Goal: Task Accomplishment & Management: Use online tool/utility

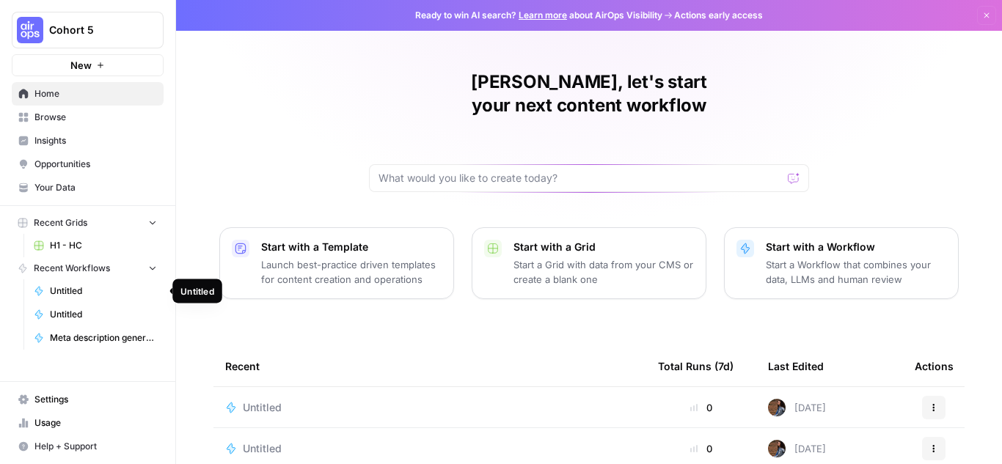
click at [83, 290] on span "Untitled" at bounding box center [103, 290] width 107 height 13
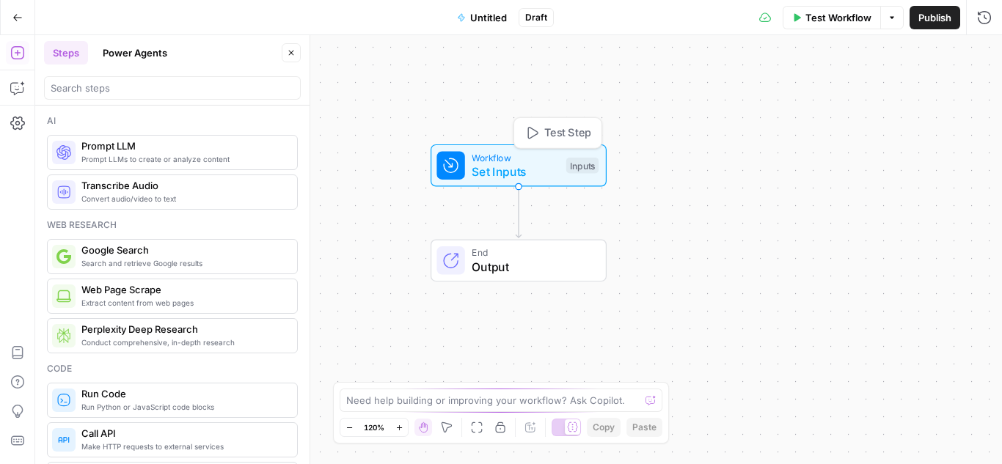
click at [519, 163] on span "Set Inputs" at bounding box center [514, 172] width 87 height 18
click at [848, 97] on button "Add Field" at bounding box center [806, 99] width 318 height 23
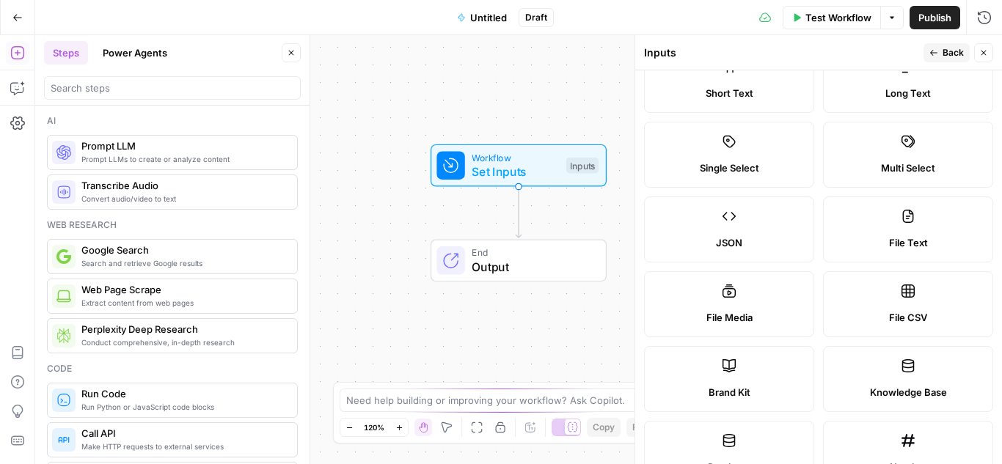
scroll to position [73, 0]
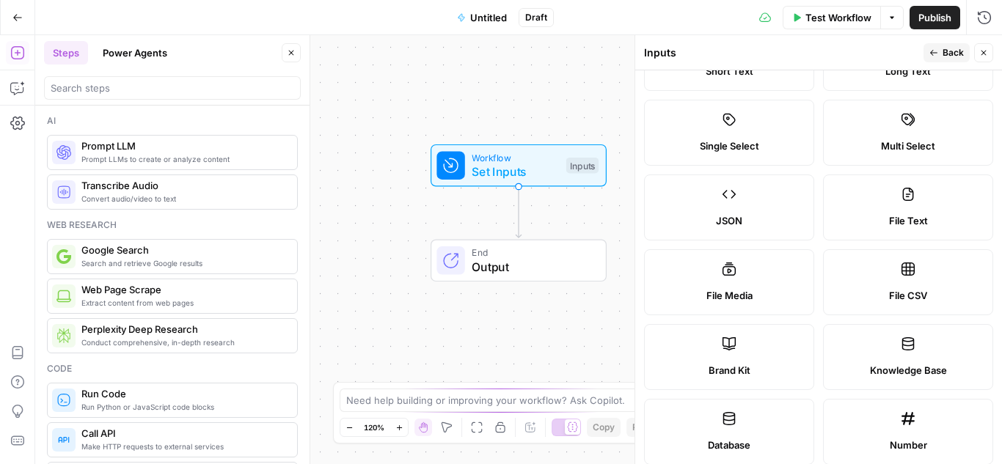
click at [901, 290] on span "File CSV" at bounding box center [908, 295] width 38 height 15
type textarea "Supports .csv file type"
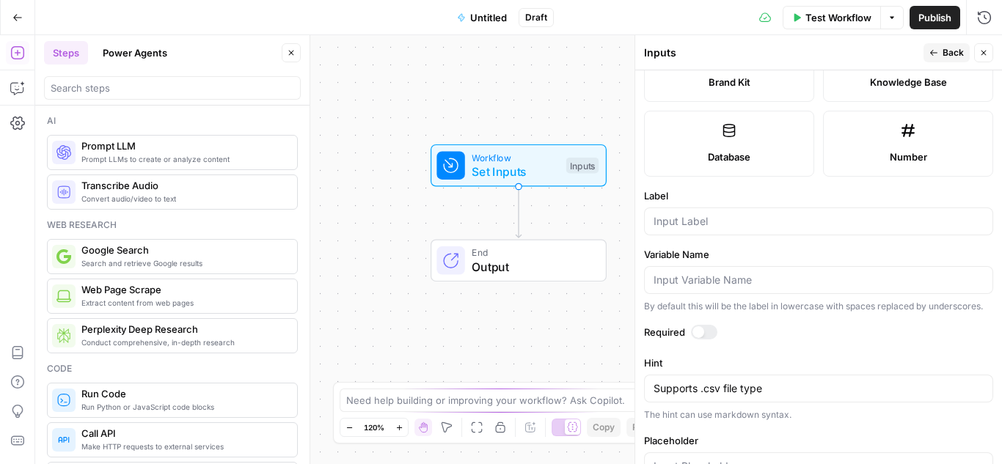
scroll to position [367, 0]
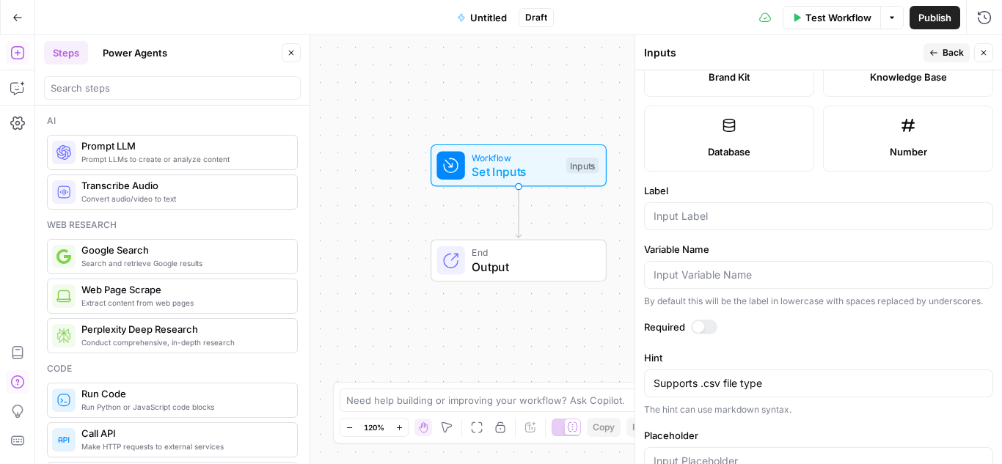
click at [14, 380] on icon "button" at bounding box center [17, 382] width 15 height 15
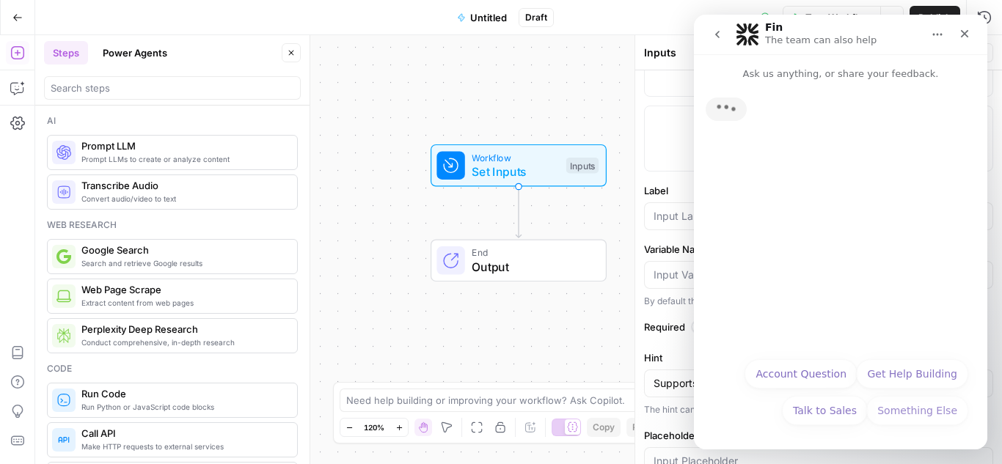
scroll to position [0, 0]
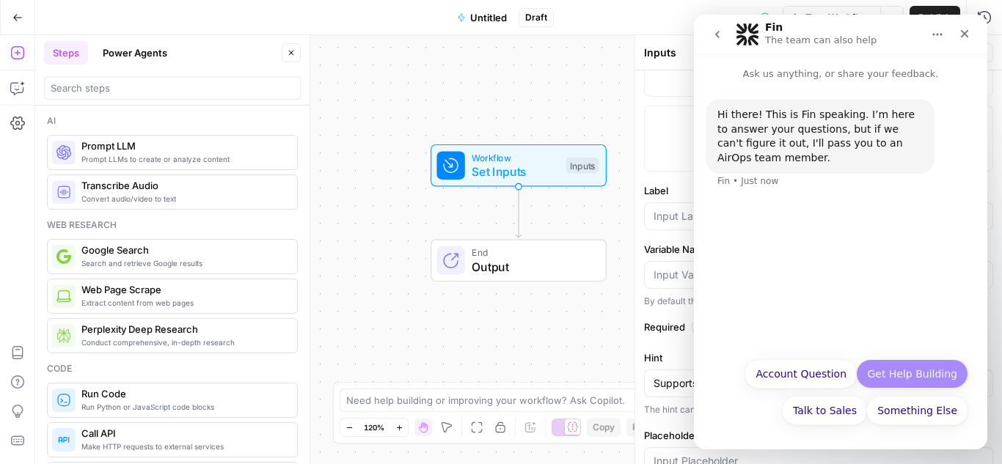
click at [903, 379] on button "Get Help Building" at bounding box center [912, 373] width 112 height 29
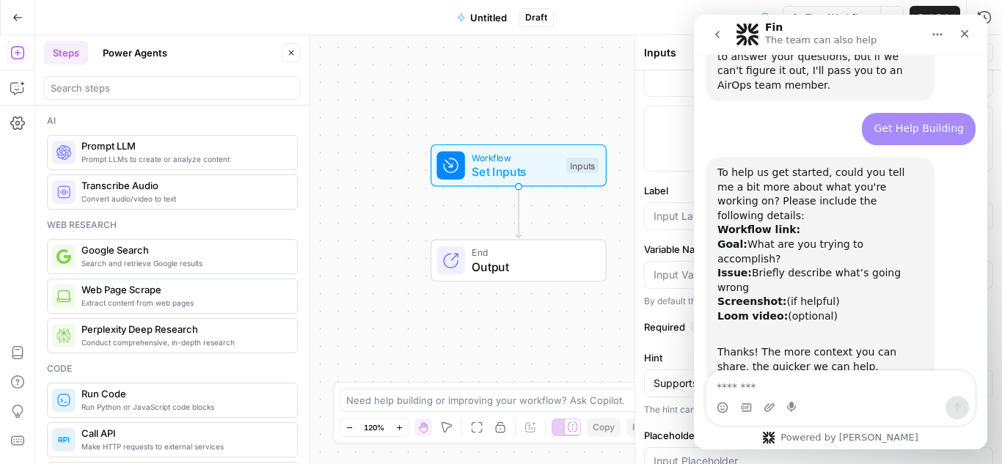
scroll to position [128, 0]
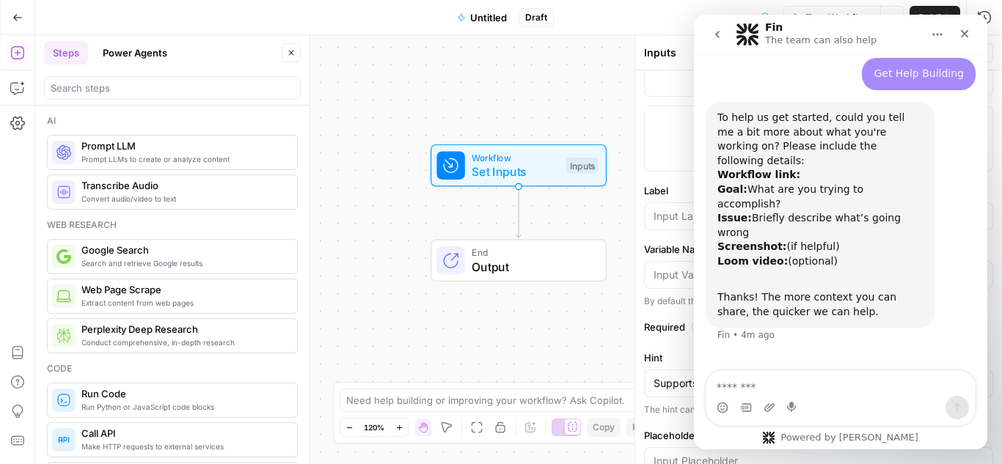
click at [796, 383] on textarea "Message…" at bounding box center [840, 383] width 268 height 25
type textarea "**********"
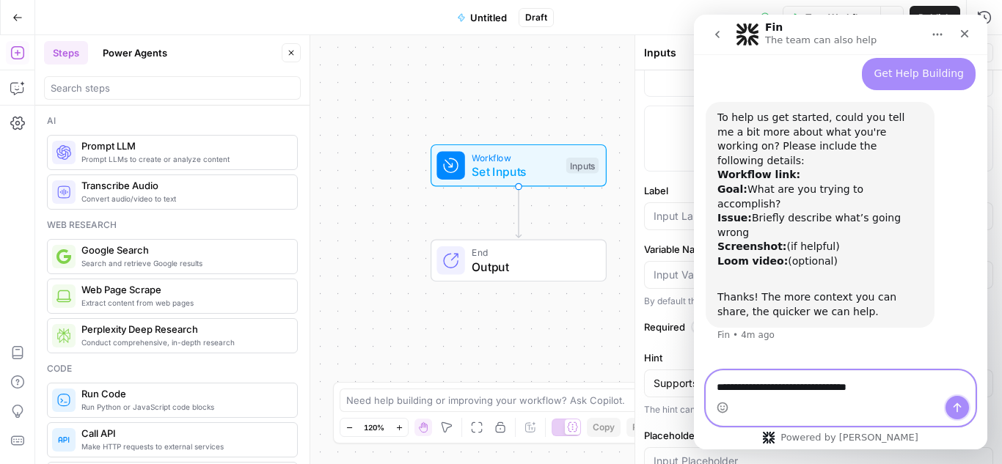
click at [951, 407] on icon "Send a message…" at bounding box center [957, 408] width 12 height 12
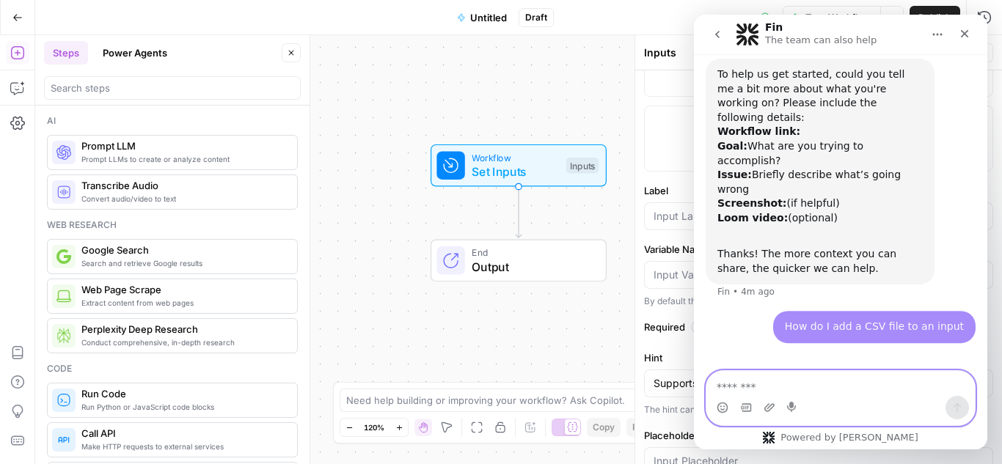
scroll to position [163, 0]
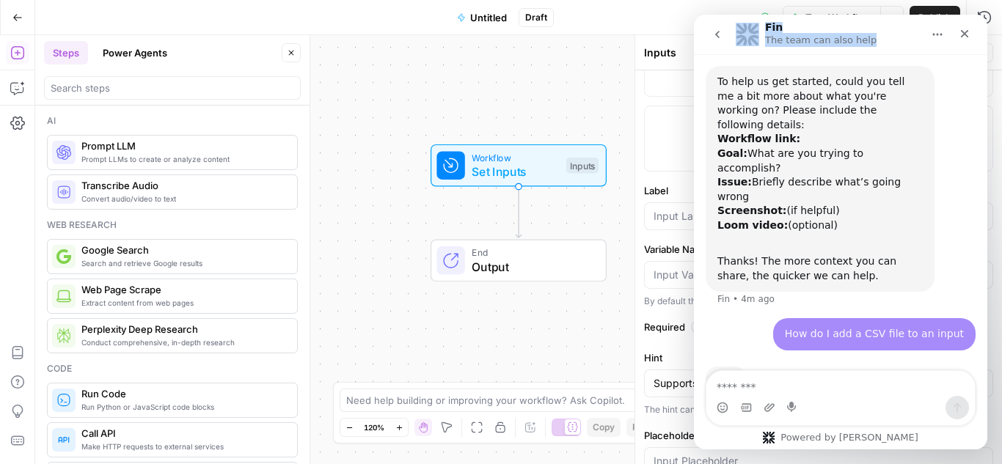
drag, startPoint x: 881, startPoint y: 27, endPoint x: 601, endPoint y: 34, distance: 279.4
click at [694, 34] on html "Fin The team can also help Ask us anything, or share your feedback. Hi there! T…" at bounding box center [840, 232] width 293 height 435
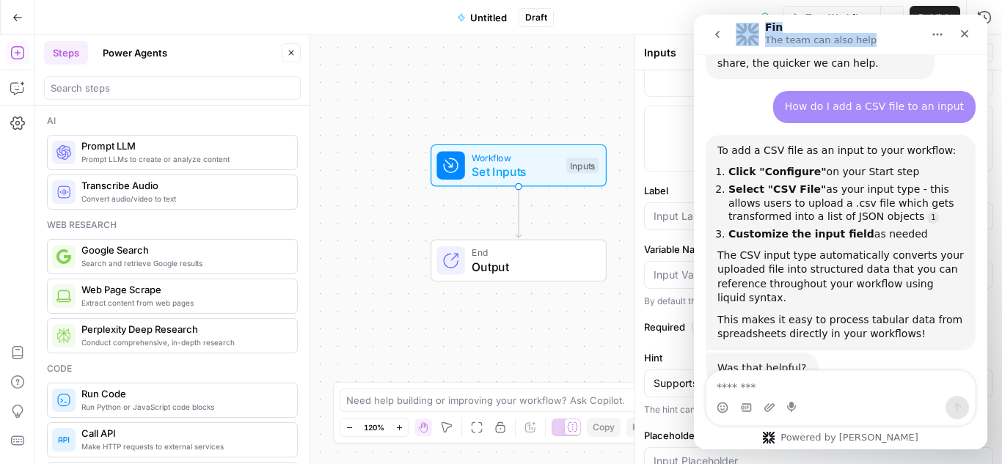
scroll to position [377, 0]
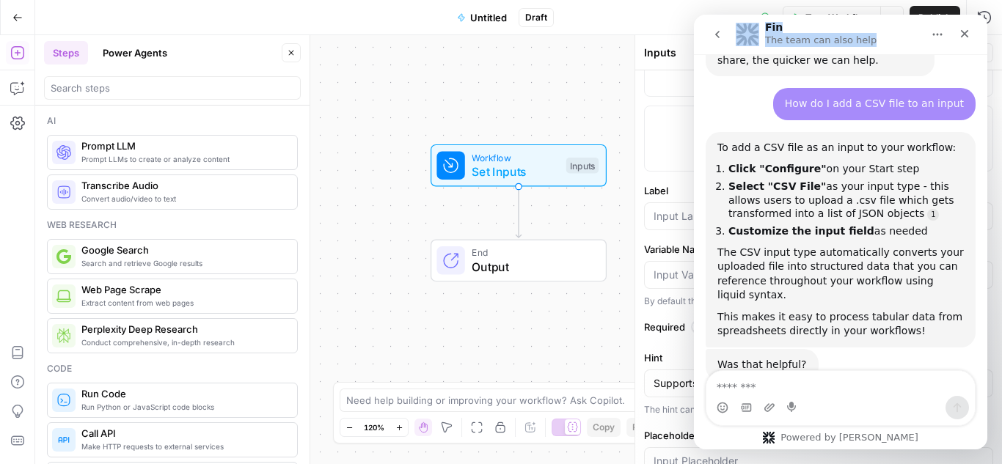
click at [938, 30] on icon "Home" at bounding box center [937, 35] width 12 height 12
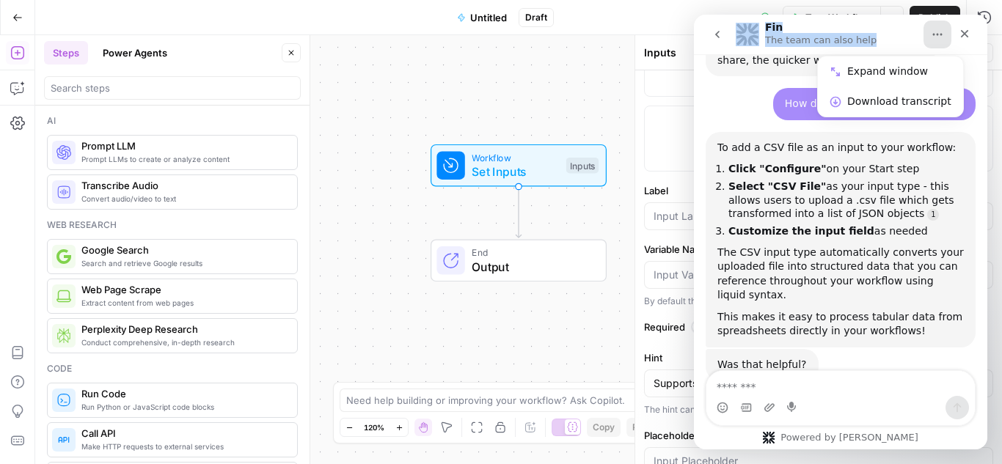
click at [938, 31] on icon "Home" at bounding box center [937, 35] width 12 height 12
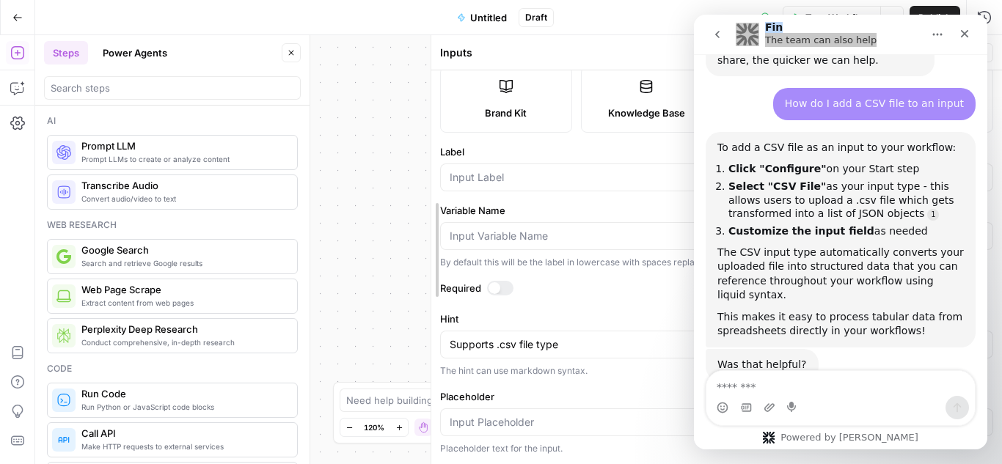
scroll to position [181, 0]
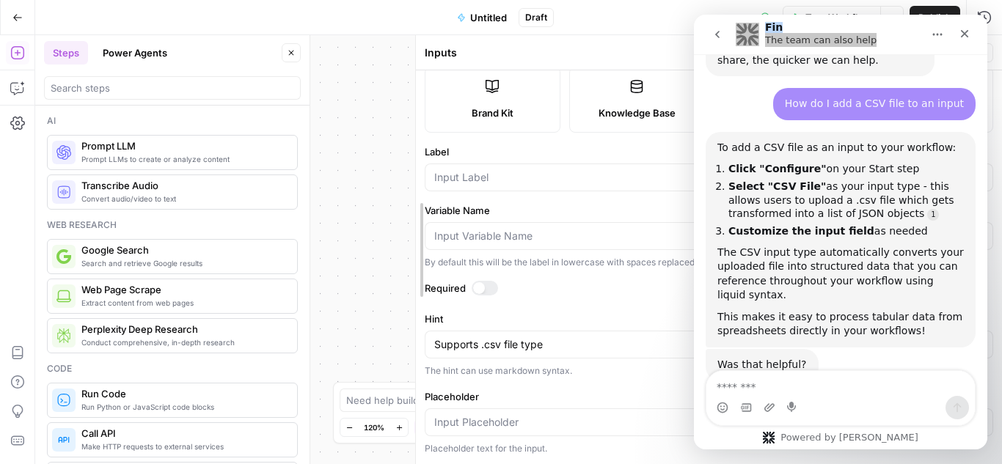
drag, startPoint x: 633, startPoint y: 64, endPoint x: 255, endPoint y: 81, distance: 378.7
click at [255, 81] on body "Cohort 5 New Home Browse Insights Opportunities Your Data Recent Grids H1 - HC …" at bounding box center [501, 232] width 1002 height 464
drag, startPoint x: 768, startPoint y: 279, endPoint x: 829, endPoint y: 272, distance: 61.9
click at [829, 310] on div "This makes it easy to process tabular data from spreadsheets directly in your w…" at bounding box center [840, 324] width 246 height 29
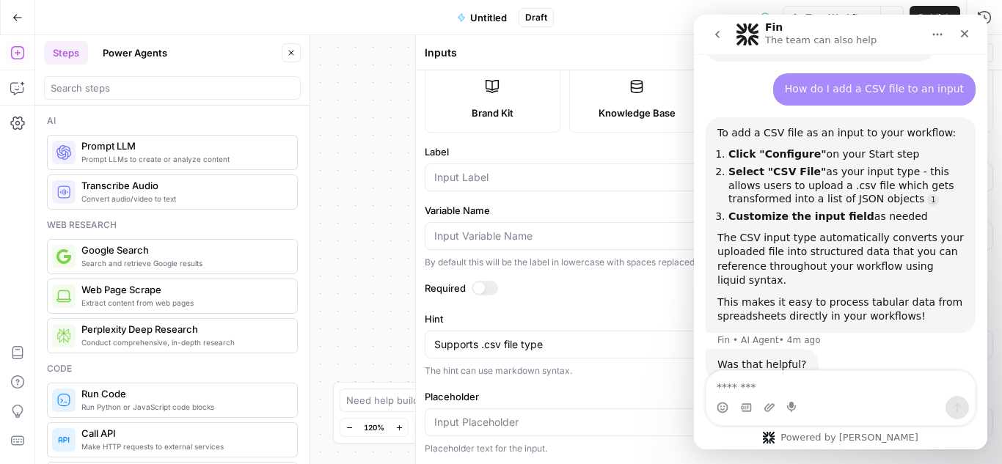
click at [758, 358] on div "Was that helpful?" at bounding box center [761, 365] width 89 height 15
click at [960, 29] on icon "Close" at bounding box center [964, 34] width 12 height 12
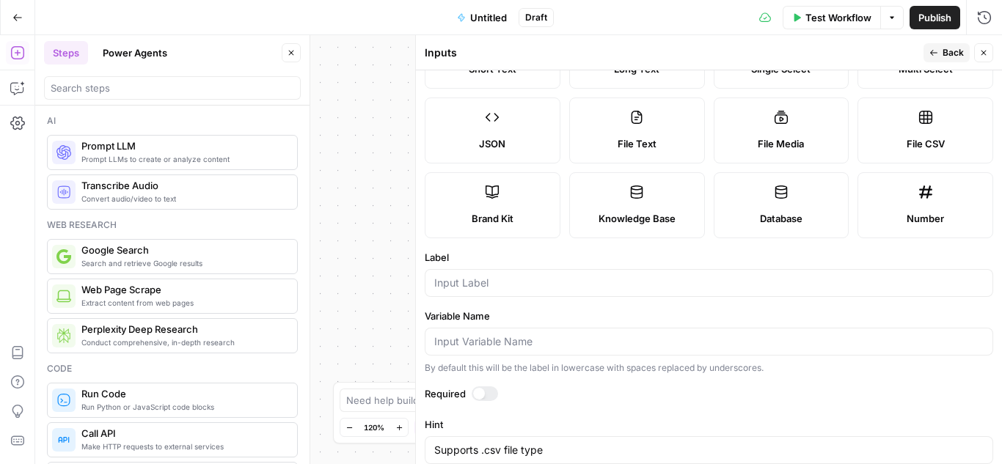
scroll to position [181, 0]
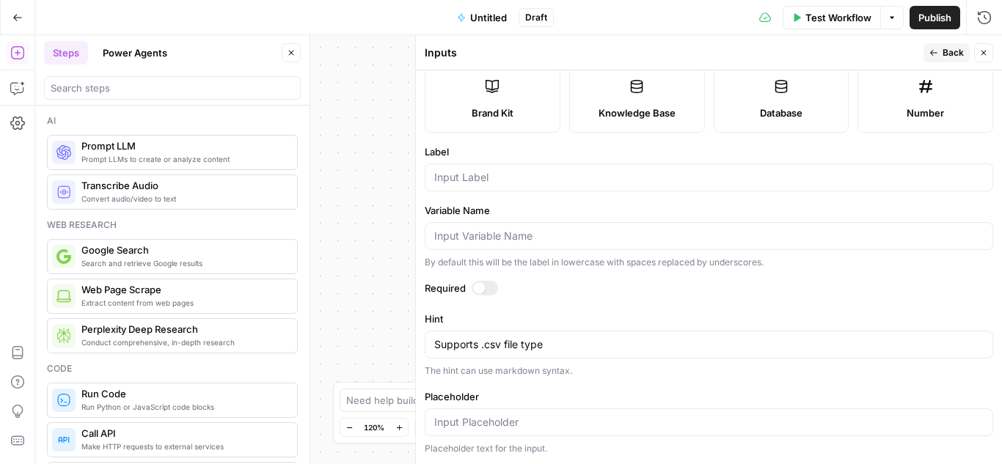
click at [478, 352] on div "Supports .csv file type Supports .csv file type" at bounding box center [709, 345] width 568 height 28
click at [469, 427] on input "Placeholder" at bounding box center [708, 422] width 549 height 15
click at [453, 178] on input "Label" at bounding box center [708, 177] width 549 height 15
type input "Resource CSV file"
click at [493, 288] on div at bounding box center [484, 288] width 26 height 15
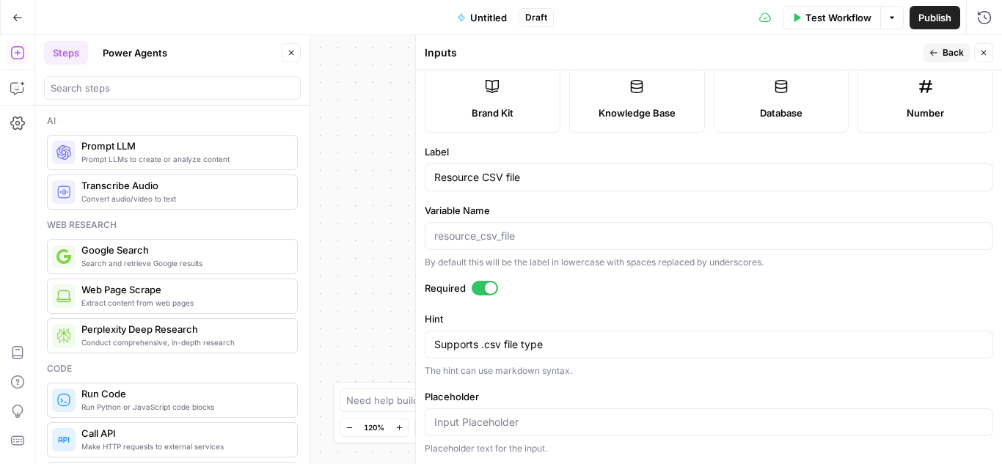
click at [493, 288] on div at bounding box center [491, 288] width 12 height 12
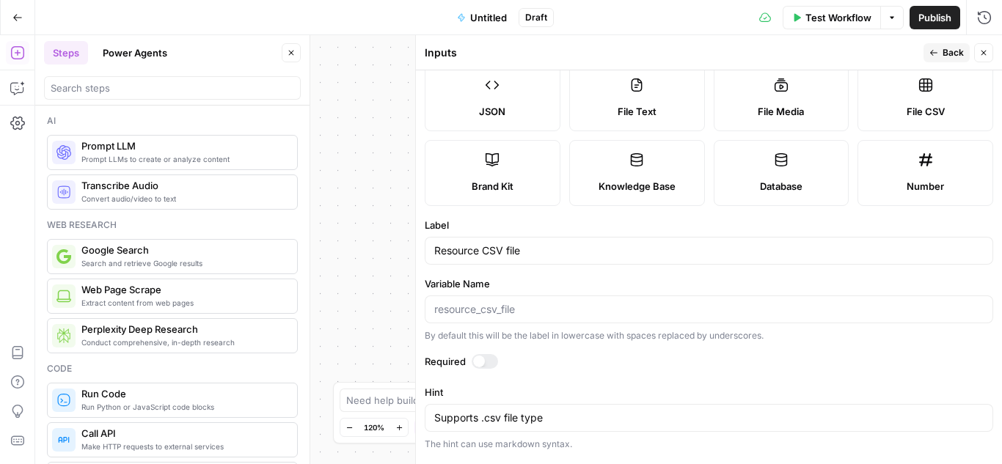
scroll to position [0, 0]
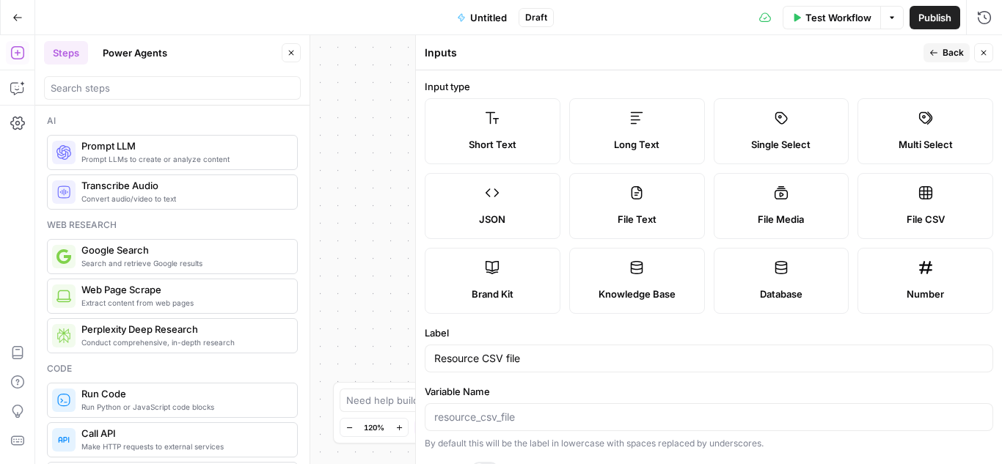
click at [944, 51] on span "Back" at bounding box center [952, 52] width 21 height 13
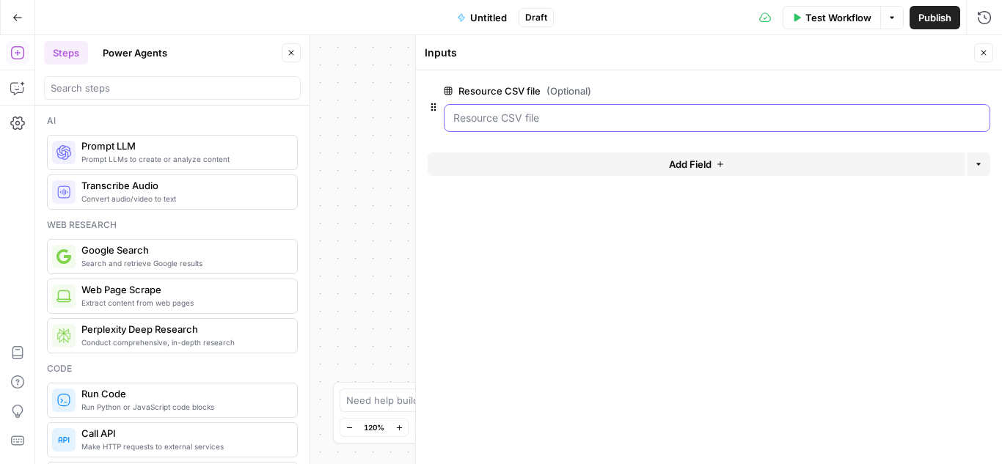
click at [554, 115] on file "Resource CSV file (Optional)" at bounding box center [716, 118] width 527 height 15
click at [841, 17] on span "Test Workflow" at bounding box center [838, 17] width 66 height 15
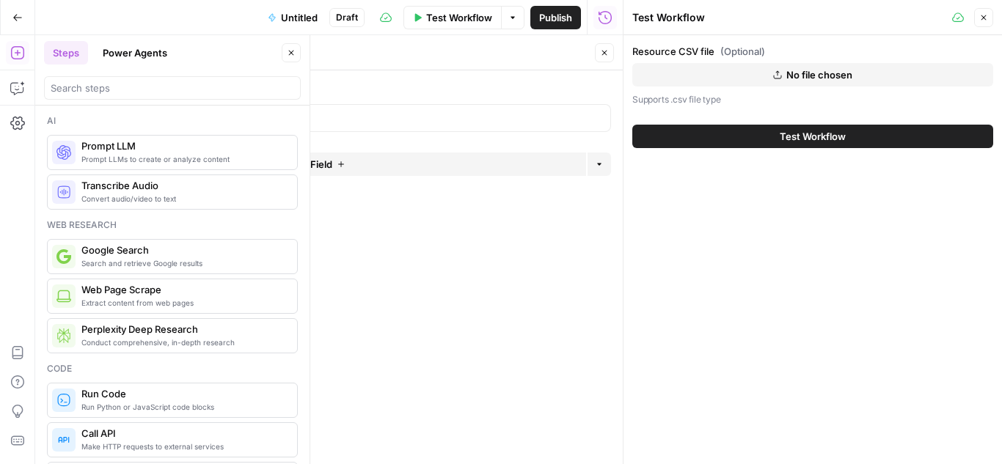
click at [814, 70] on span "No file chosen" at bounding box center [819, 74] width 66 height 15
click at [785, 133] on span "Test Workflow" at bounding box center [812, 136] width 66 height 15
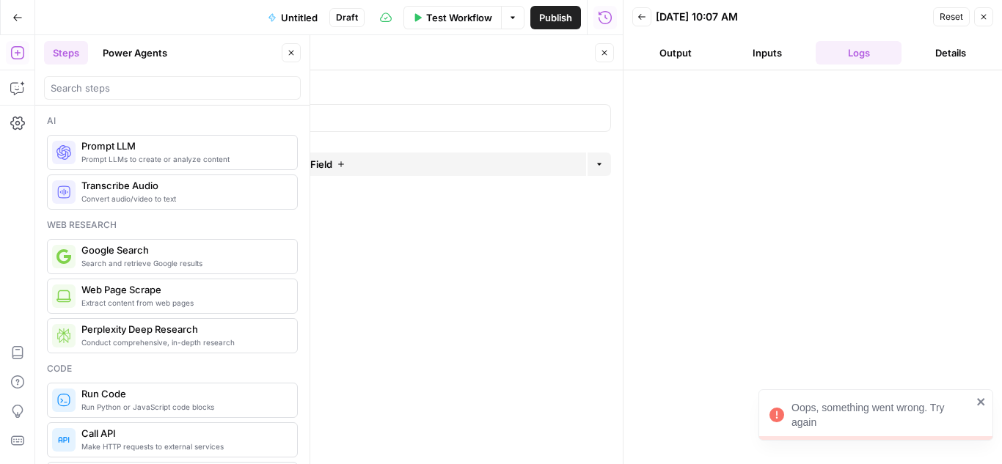
click at [643, 16] on icon "button" at bounding box center [641, 16] width 9 height 9
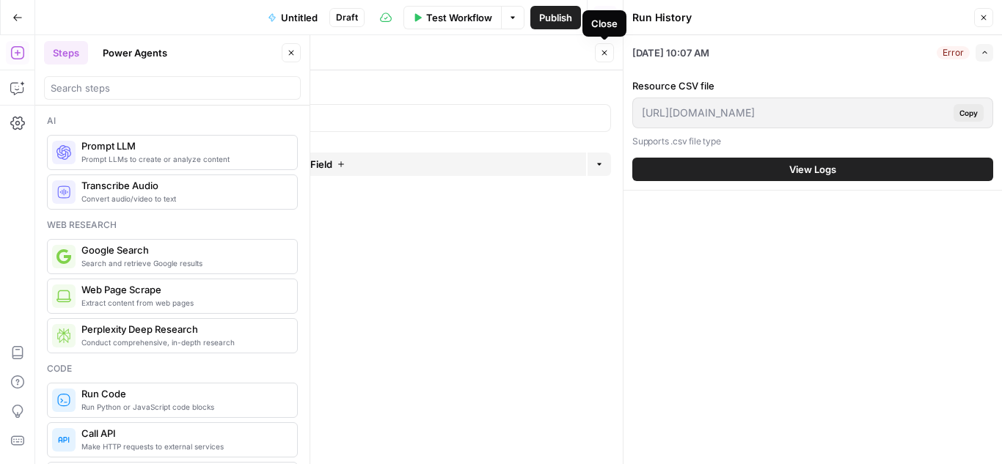
click at [605, 48] on icon "button" at bounding box center [604, 52] width 9 height 9
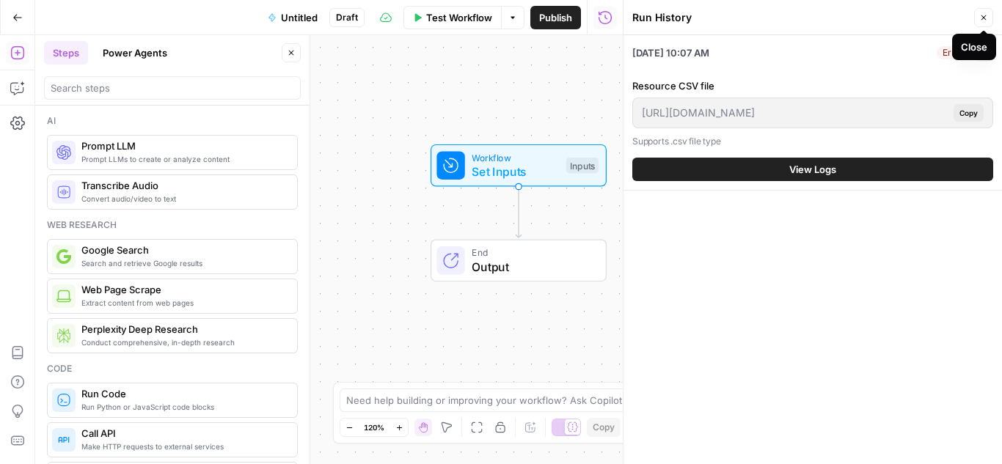
click at [985, 13] on icon "button" at bounding box center [983, 17] width 9 height 9
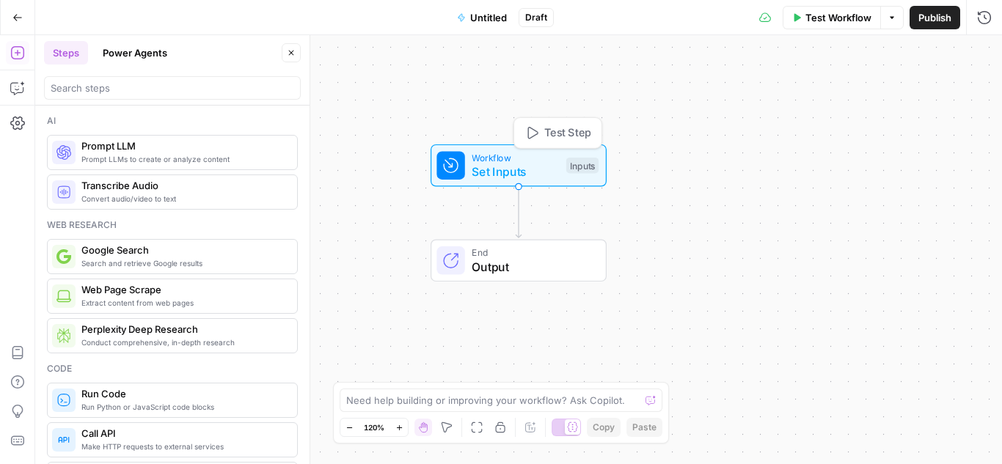
click at [515, 160] on span "Workflow" at bounding box center [514, 157] width 87 height 14
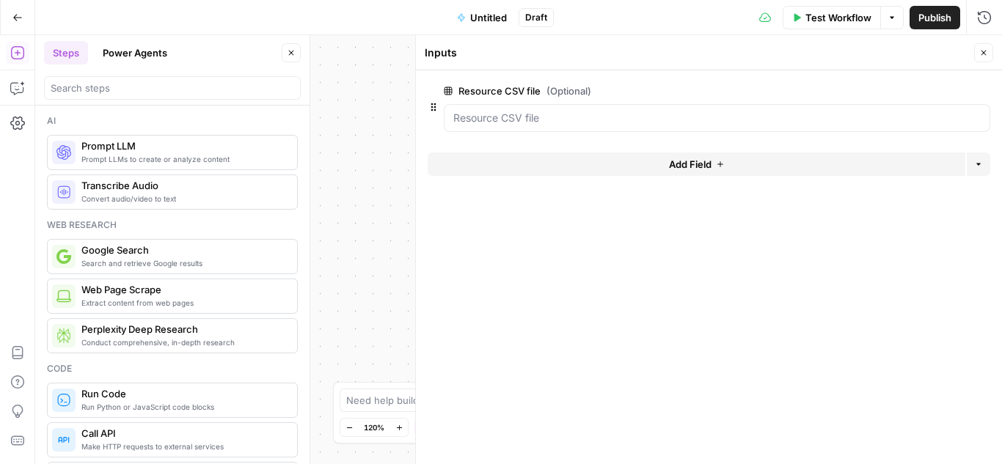
click at [980, 91] on icon "button" at bounding box center [980, 90] width 7 height 7
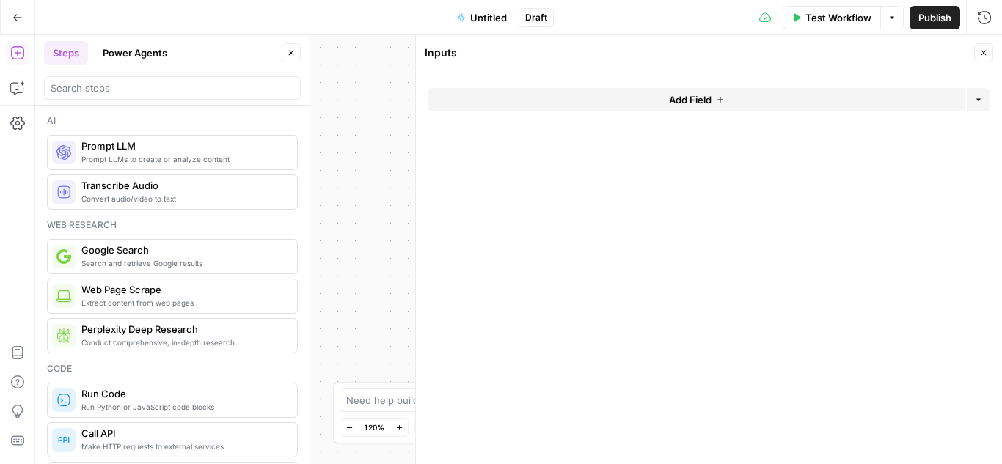
click at [727, 99] on button "Add Field" at bounding box center [695, 99] width 537 height 23
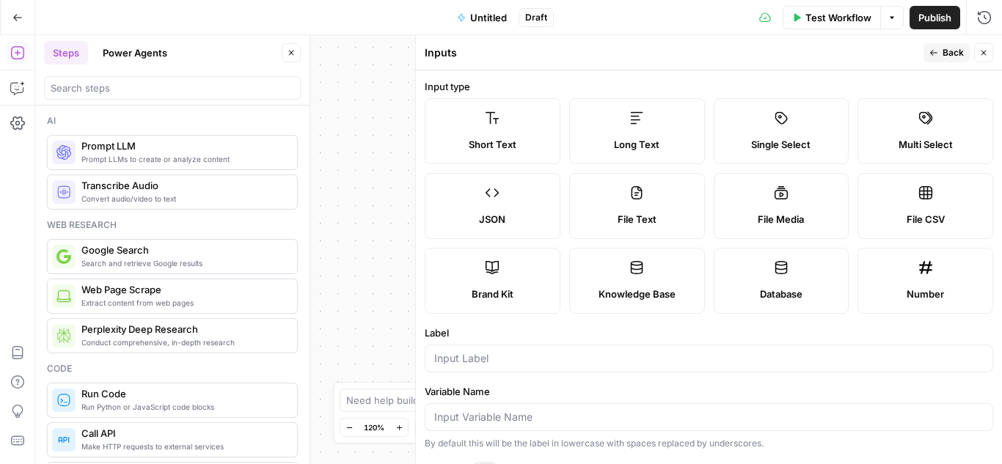
click at [658, 125] on label "Long Text" at bounding box center [637, 131] width 136 height 66
click at [792, 141] on span "Single Select" at bounding box center [780, 144] width 59 height 15
click at [486, 277] on label "Brand Kit" at bounding box center [493, 281] width 136 height 66
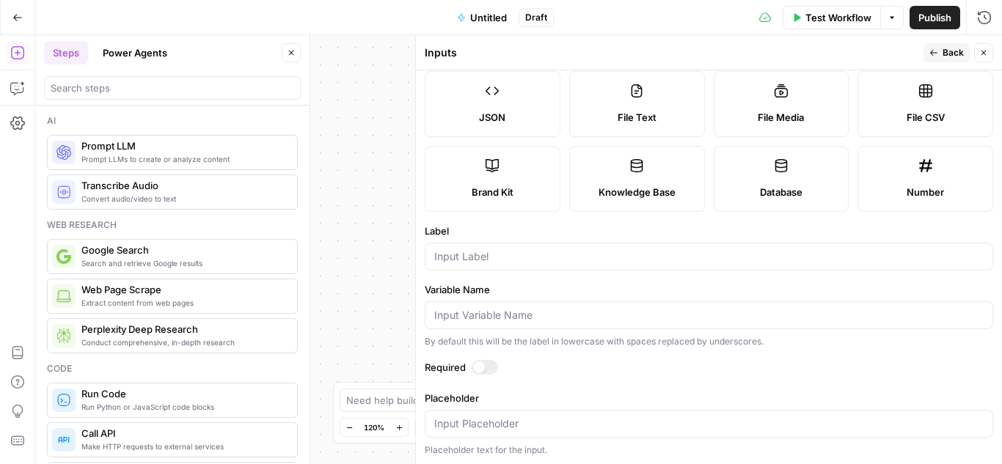
scroll to position [103, 0]
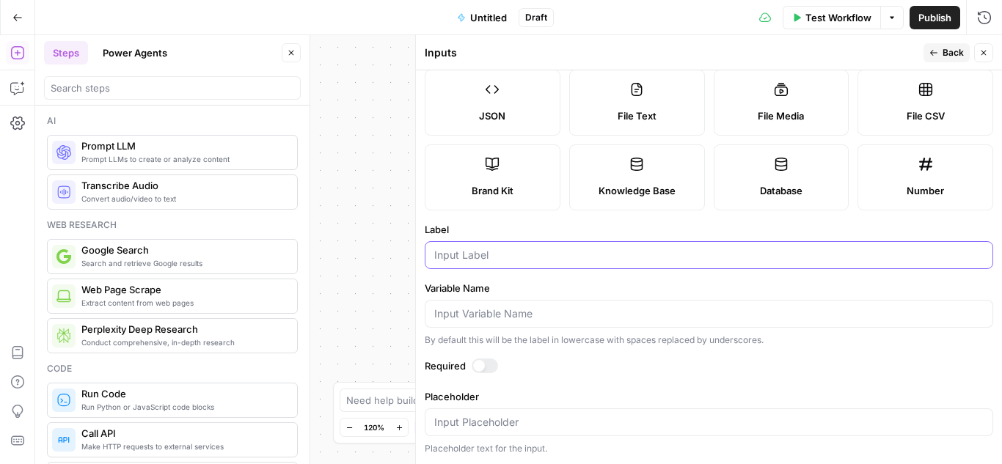
click at [504, 249] on input "Label" at bounding box center [708, 255] width 549 height 15
type input "Brand Kit"
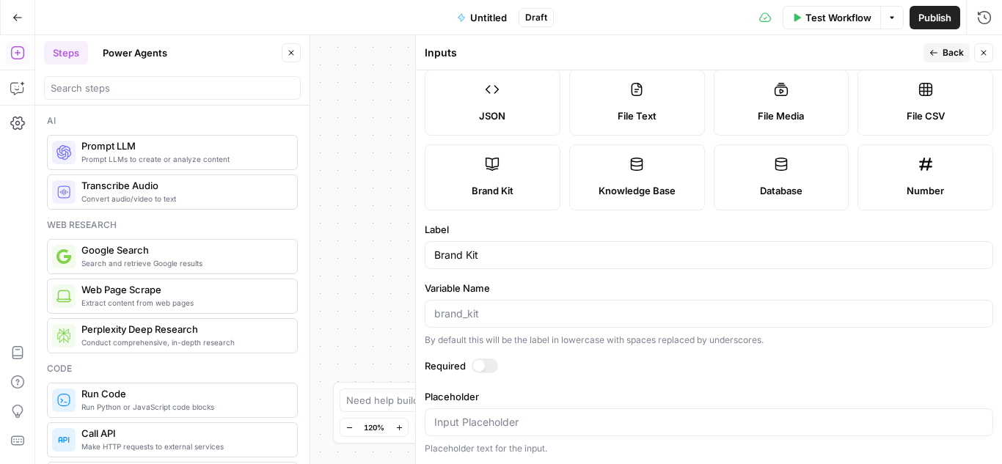
click at [622, 345] on div "By default this will be the label in lowercase with spaces replaced by undersco…" at bounding box center [709, 340] width 568 height 13
click at [948, 46] on span "Back" at bounding box center [952, 52] width 21 height 13
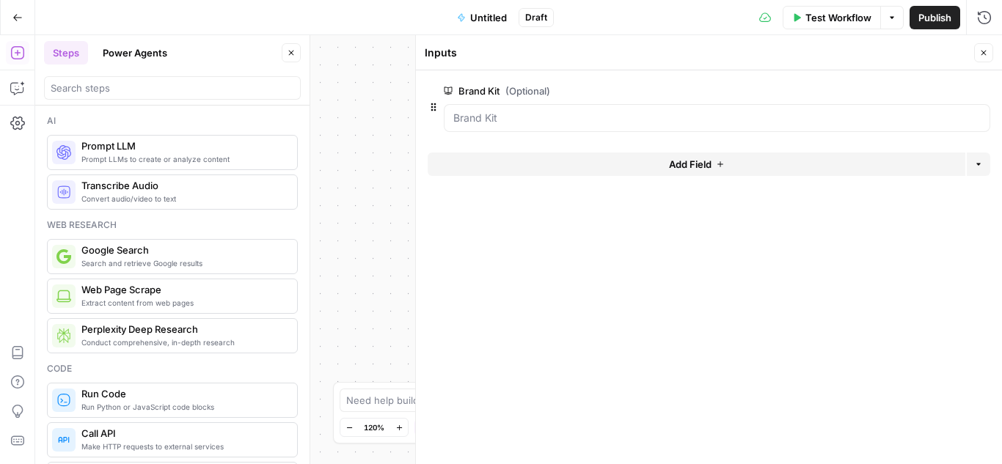
click at [840, 21] on span "Test Workflow" at bounding box center [838, 17] width 66 height 15
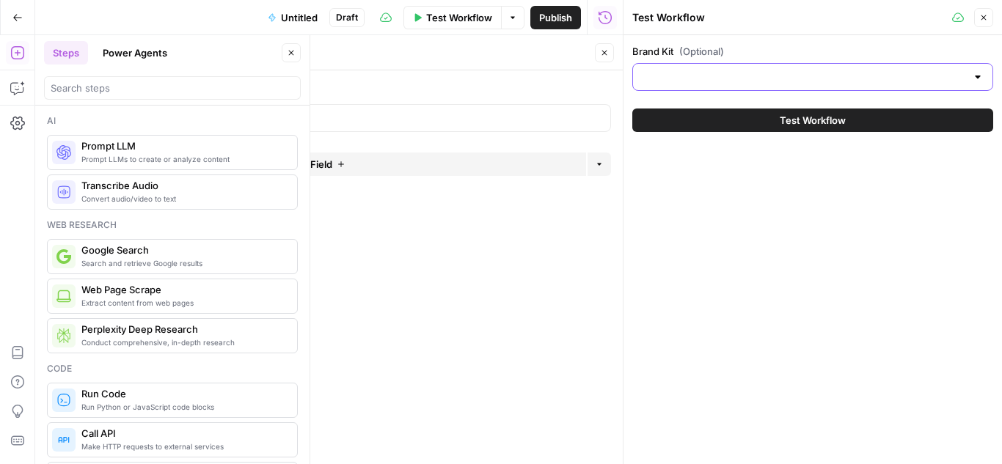
click at [766, 74] on input "Brand Kit (Optional)" at bounding box center [804, 77] width 324 height 15
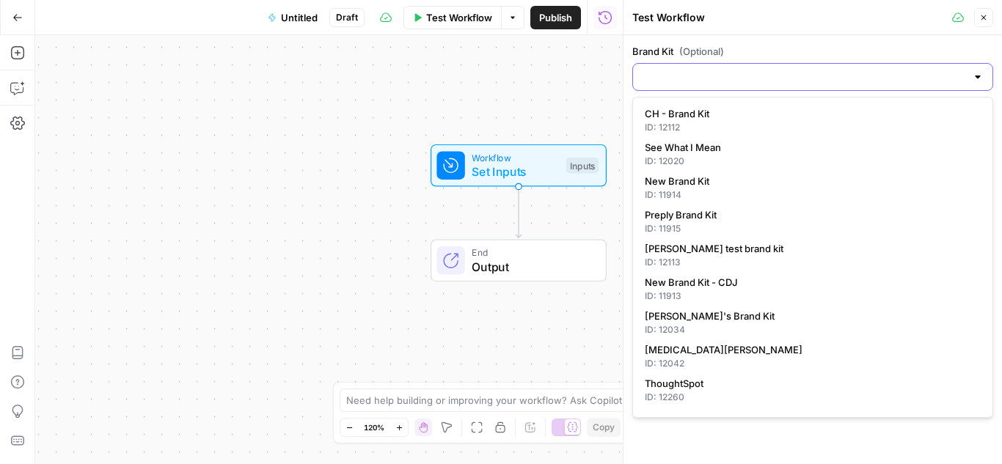
click at [765, 80] on input "Brand Kit (Optional)" at bounding box center [804, 77] width 324 height 15
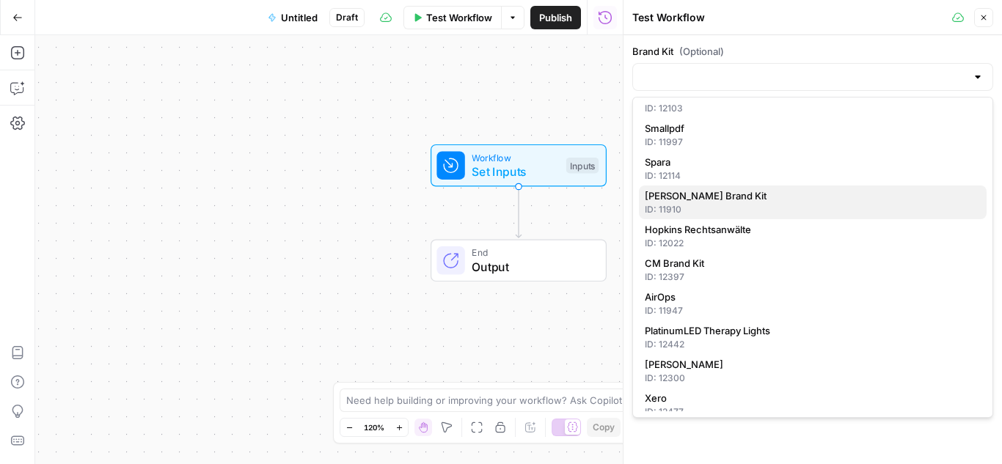
scroll to position [670, 0]
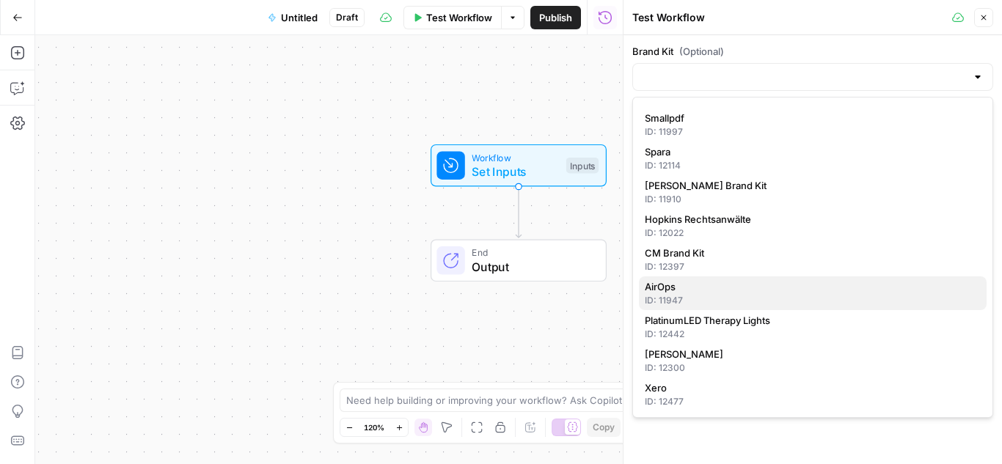
click at [685, 291] on span "AirOps" at bounding box center [809, 286] width 330 height 15
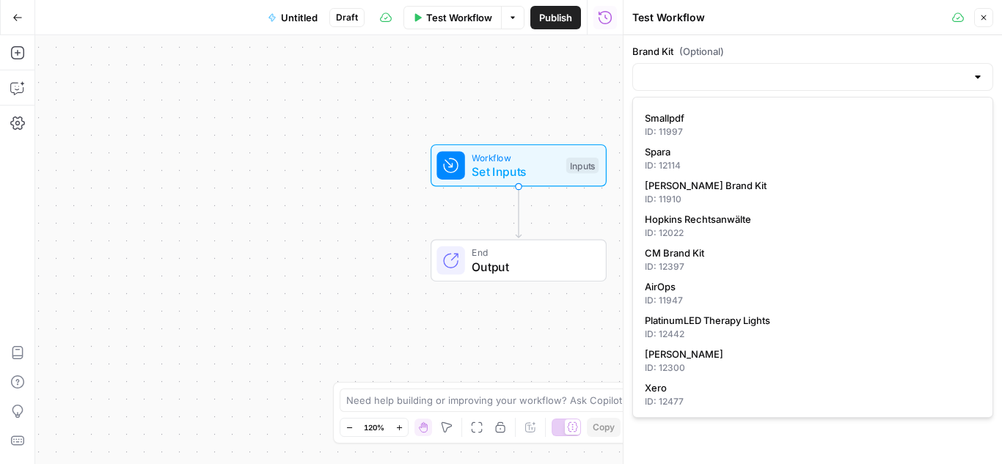
type input "AirOps"
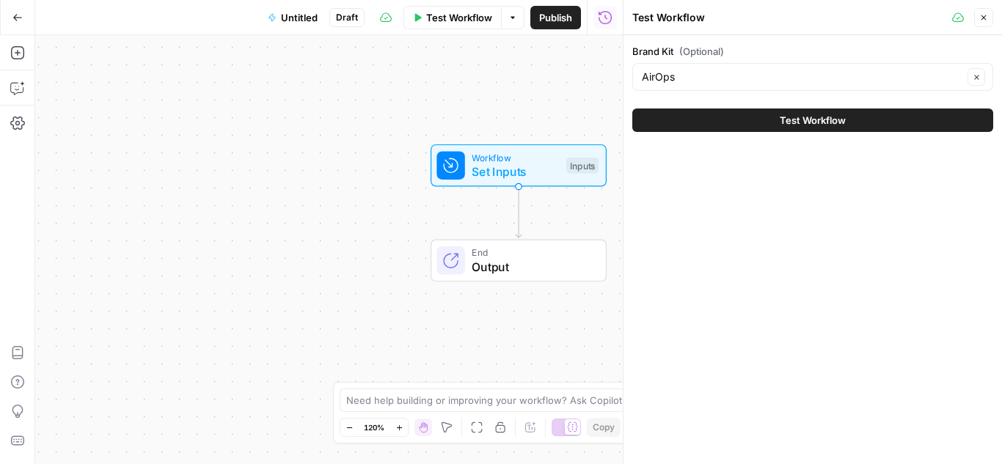
click at [782, 123] on span "Test Workflow" at bounding box center [812, 120] width 66 height 15
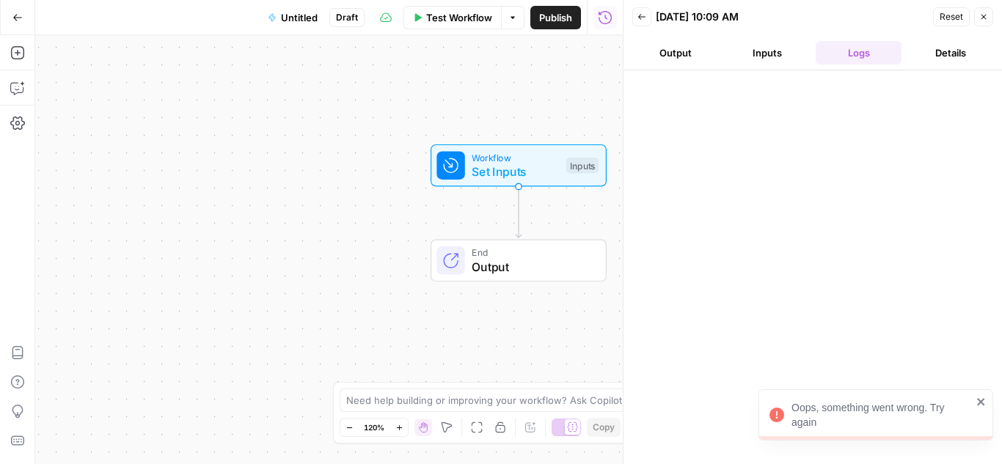
click at [526, 167] on span "Set Inputs" at bounding box center [514, 172] width 87 height 18
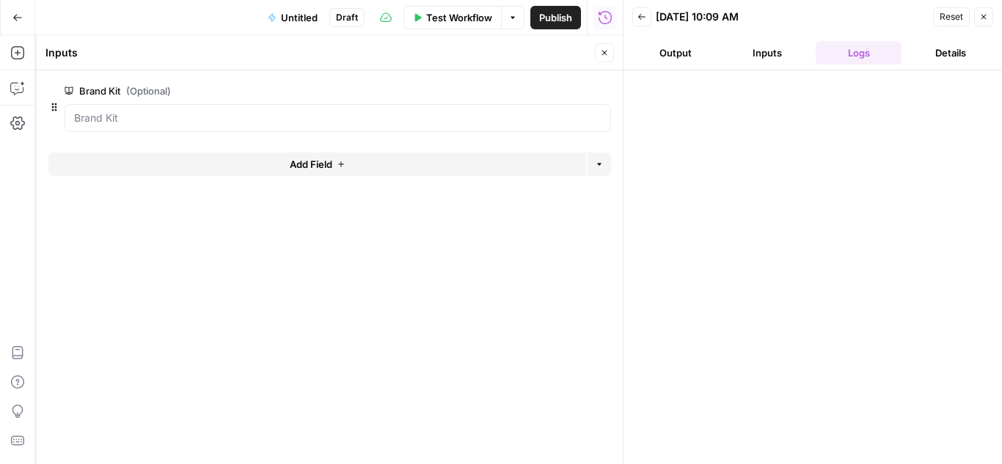
click at [256, 166] on button "Add Field" at bounding box center [316, 164] width 537 height 23
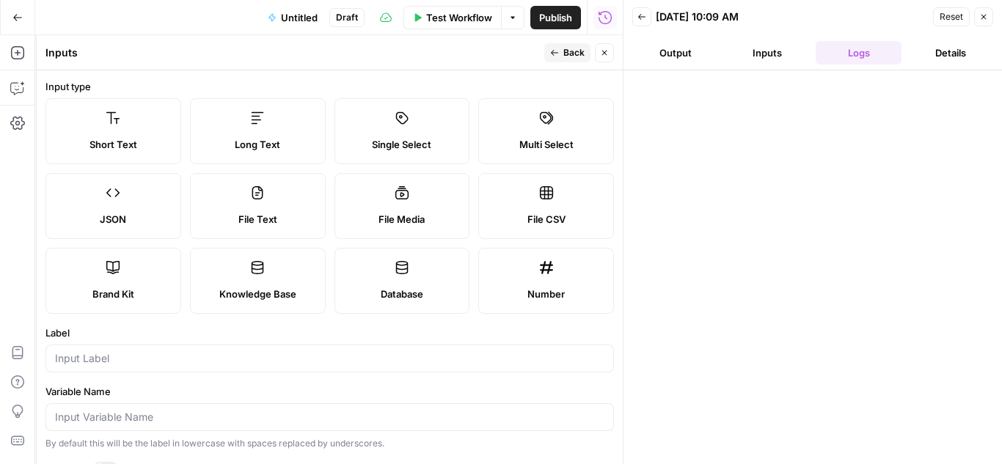
click at [86, 129] on label "Short Text" at bounding box center [113, 131] width 136 height 66
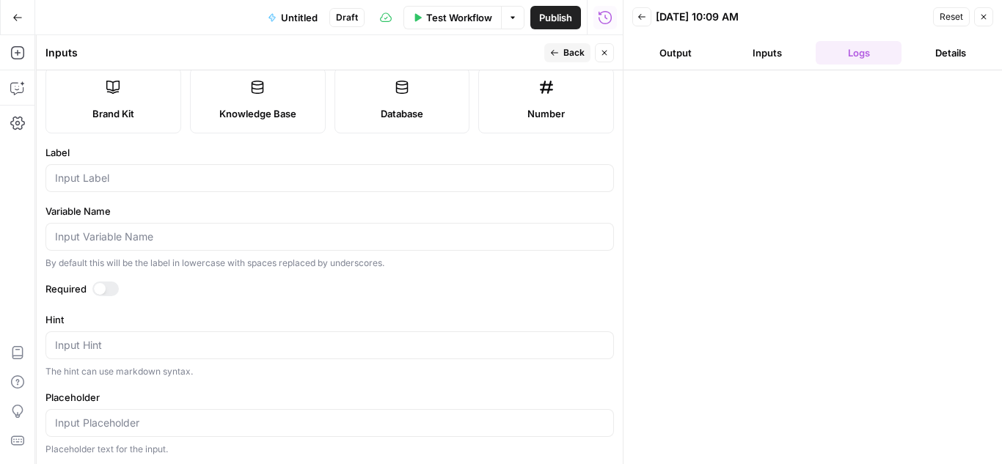
scroll to position [220, 0]
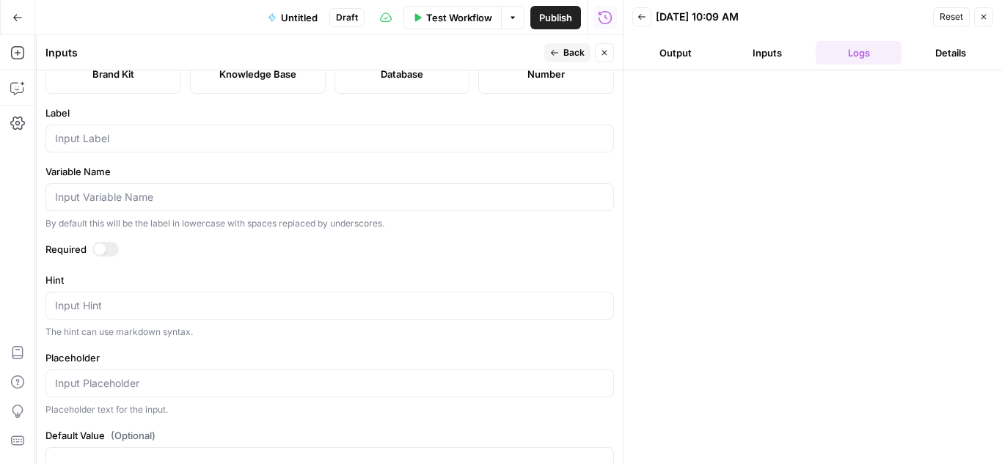
click at [110, 146] on div at bounding box center [329, 139] width 568 height 28
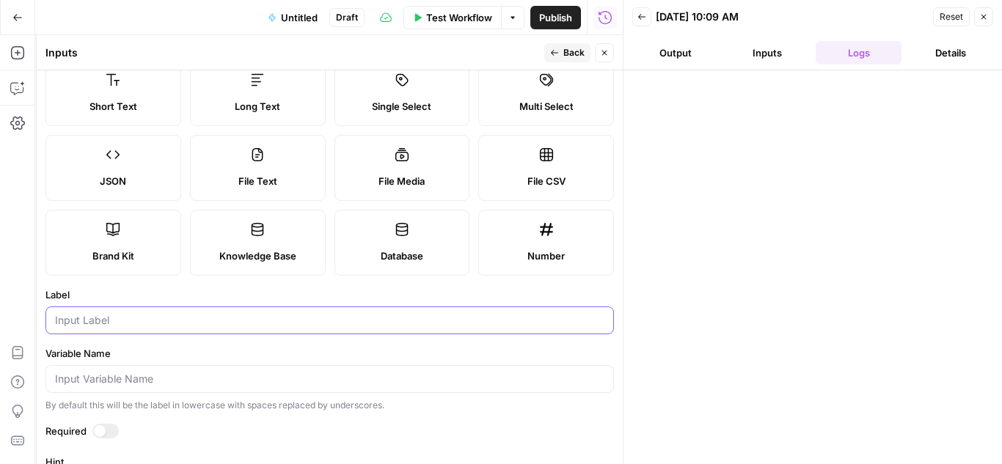
scroll to position [147, 0]
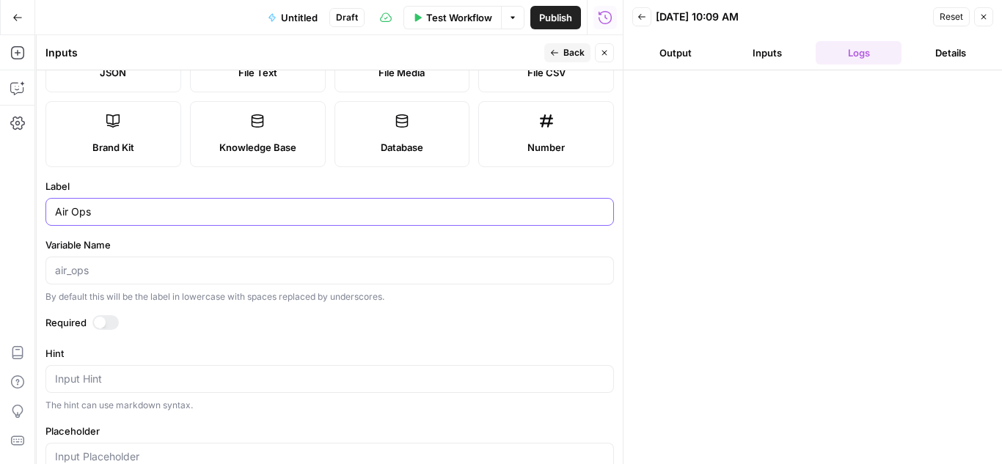
click at [71, 213] on input "Air Ops" at bounding box center [329, 212] width 549 height 15
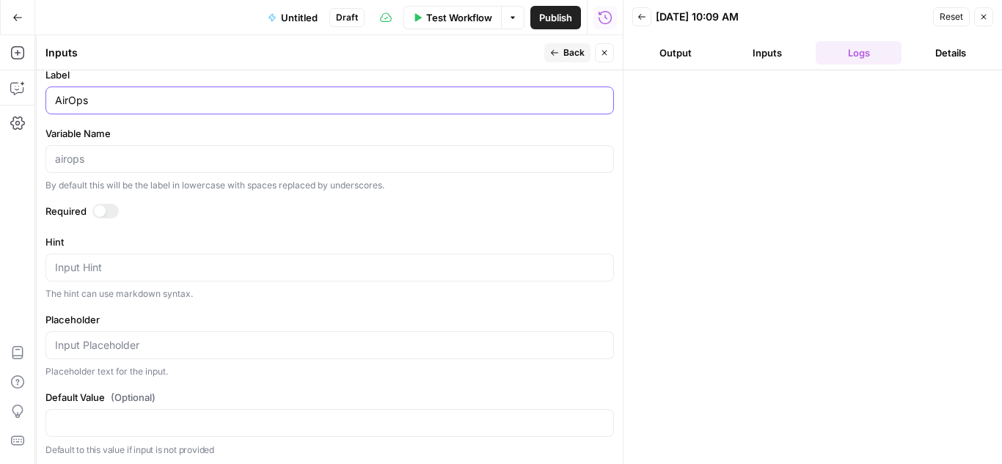
scroll to position [260, 0]
type input "AirOps"
click at [561, 56] on button "Back" at bounding box center [567, 52] width 46 height 19
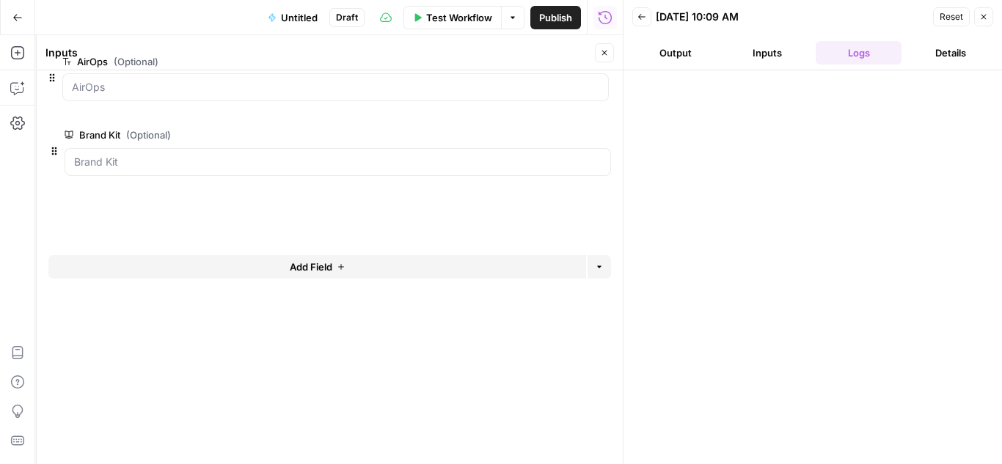
drag, startPoint x: 54, startPoint y: 167, endPoint x: 59, endPoint y: 84, distance: 83.0
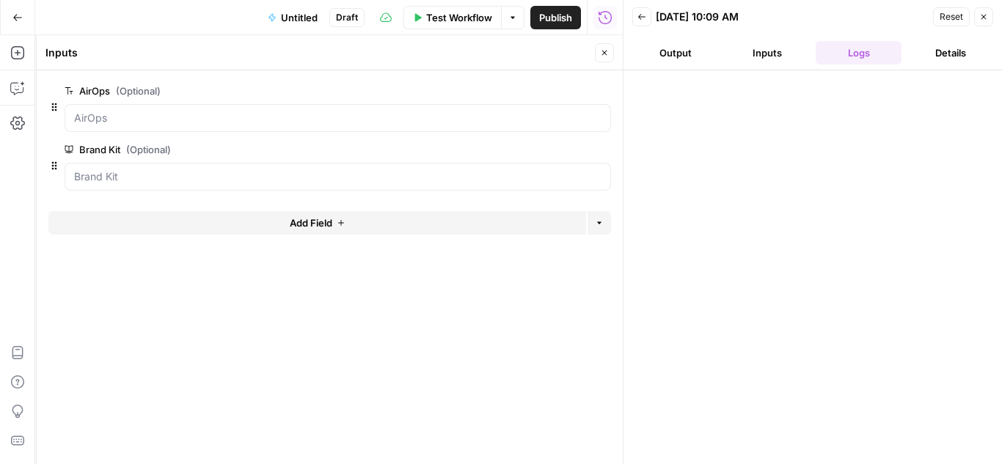
click at [637, 15] on icon "button" at bounding box center [641, 16] width 9 height 9
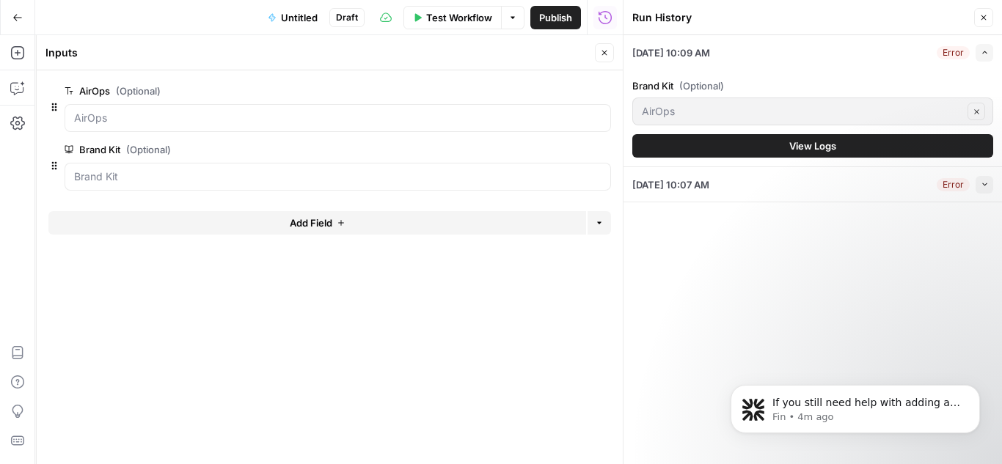
scroll to position [468, 0]
click at [464, 12] on span "Test Workflow" at bounding box center [459, 17] width 66 height 15
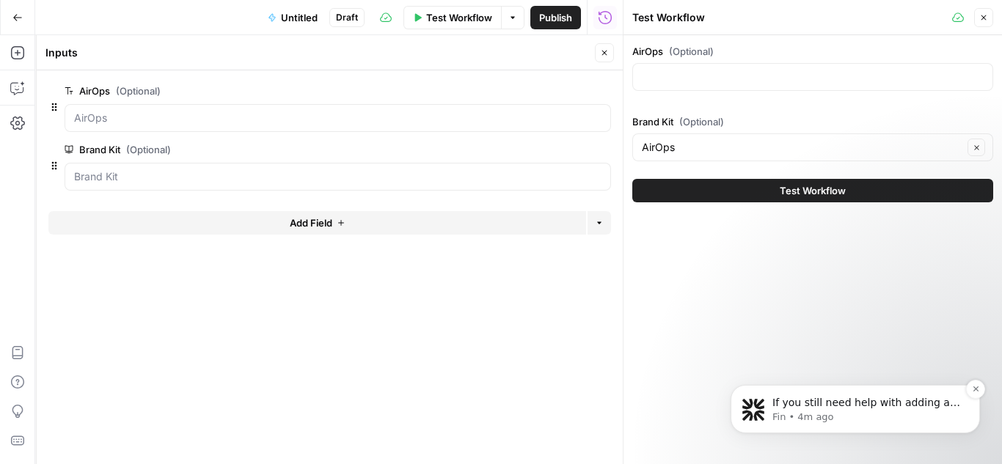
click at [875, 409] on p "If you still need help with adding a CSV file to your workflow input, I’m here …" at bounding box center [866, 403] width 189 height 15
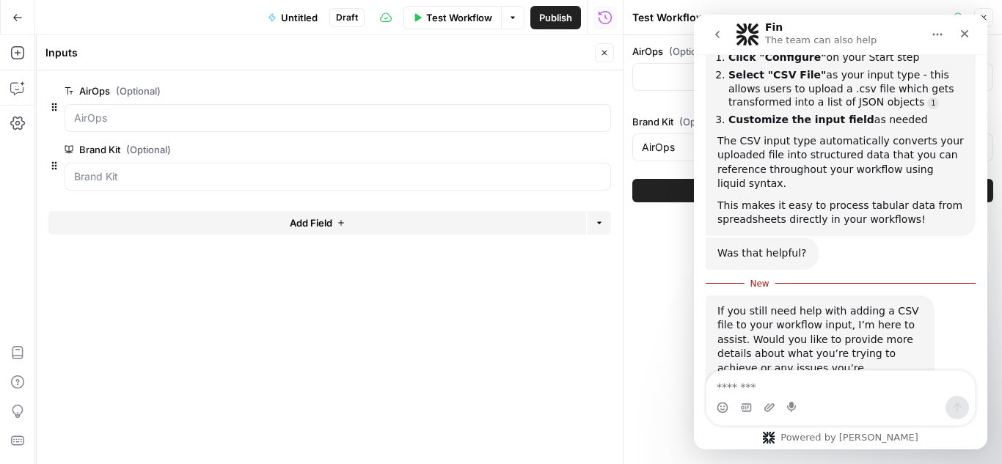
scroll to position [492, 0]
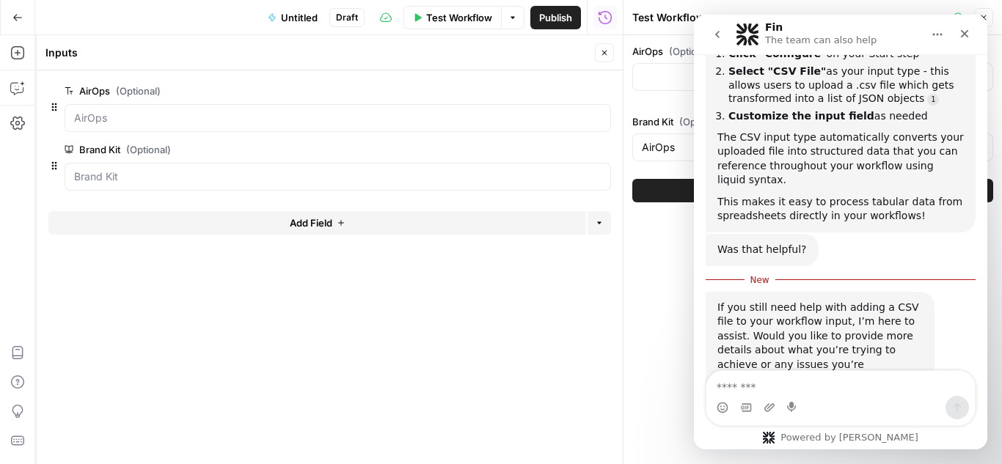
click at [805, 379] on textarea "Message…" at bounding box center [840, 383] width 268 height 25
type textarea "**********"
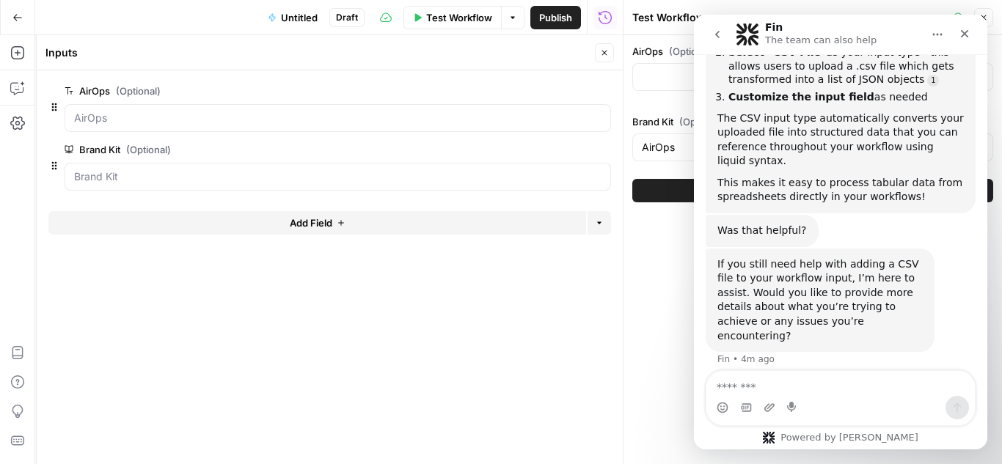
scroll to position [559, 0]
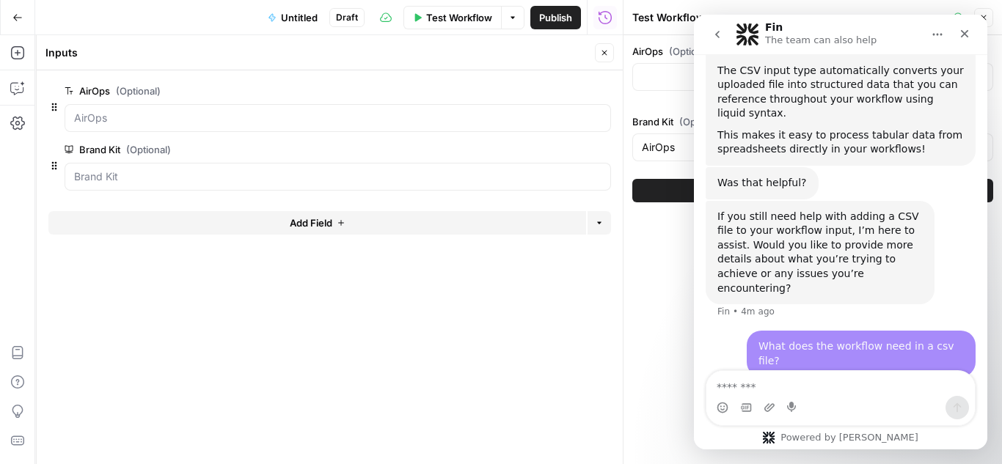
click at [17, 12] on icon "button" at bounding box center [17, 17] width 10 height 10
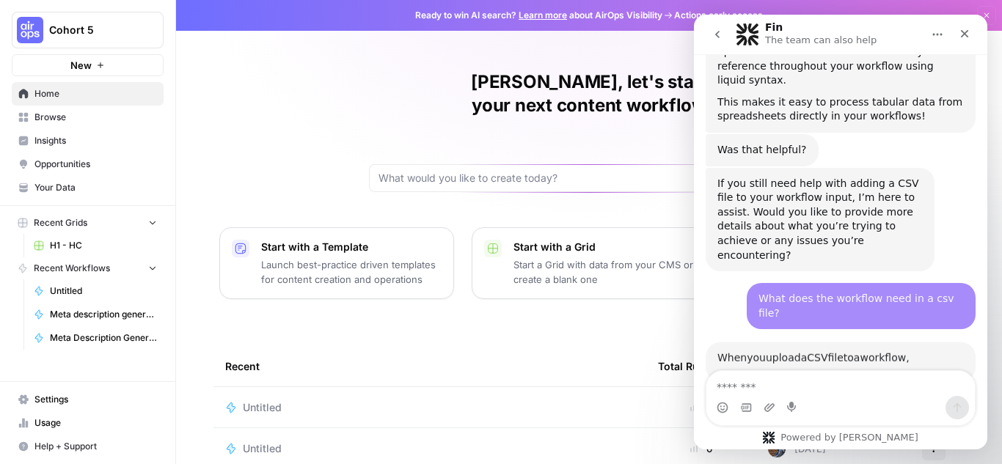
scroll to position [769, 0]
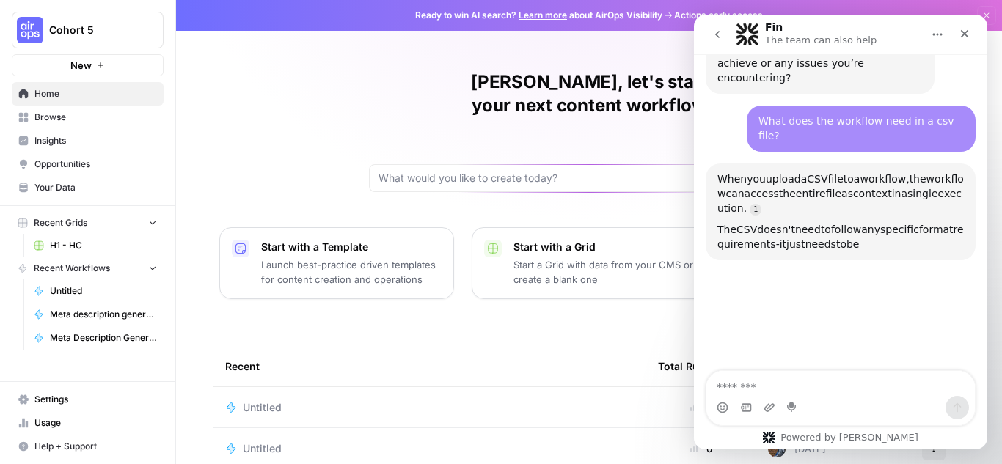
click at [103, 289] on span "Untitled" at bounding box center [103, 290] width 107 height 13
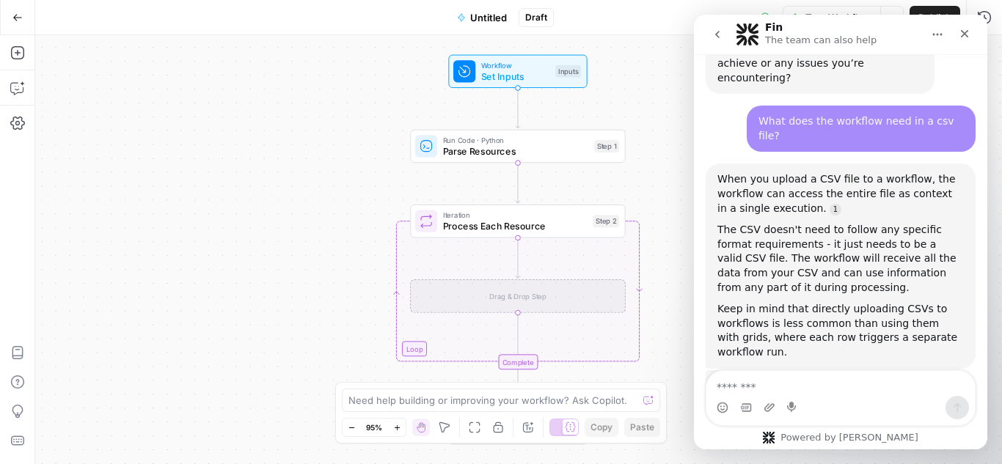
click at [17, 12] on icon "button" at bounding box center [17, 17] width 10 height 10
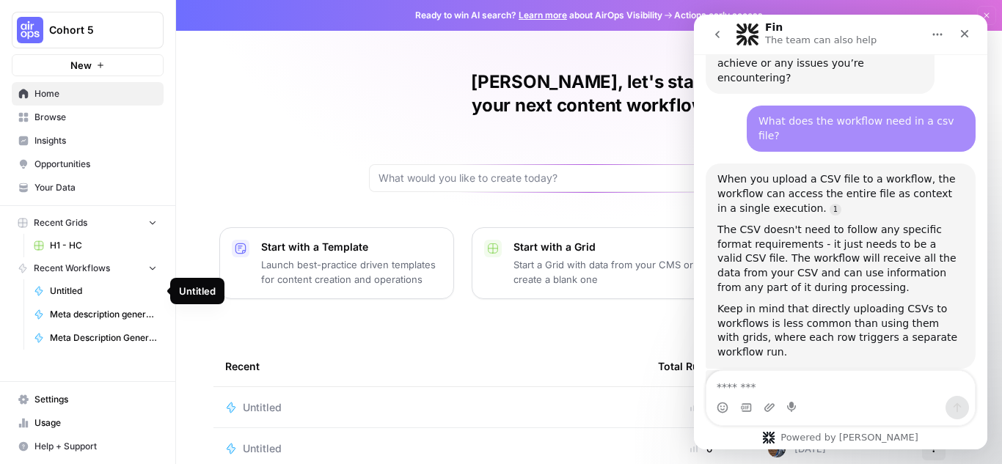
click at [91, 301] on link "Untitled" at bounding box center [95, 290] width 136 height 23
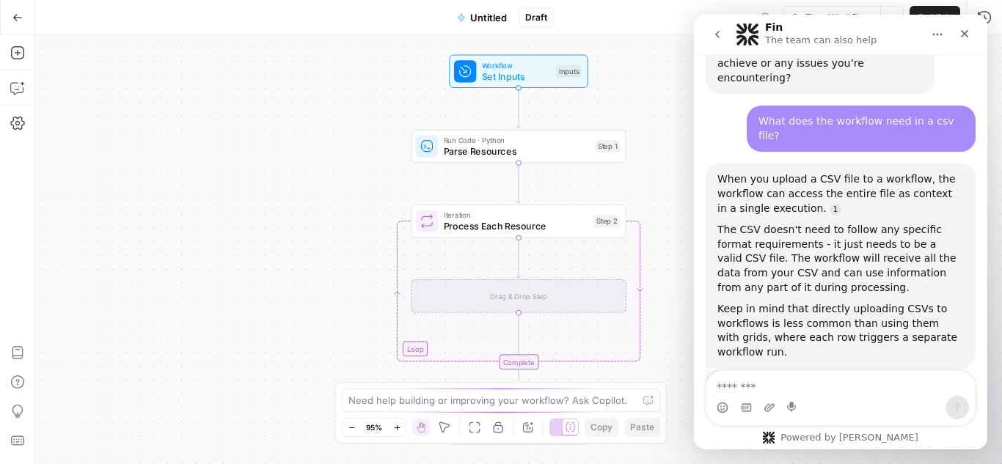
click at [17, 21] on icon "button" at bounding box center [17, 17] width 10 height 10
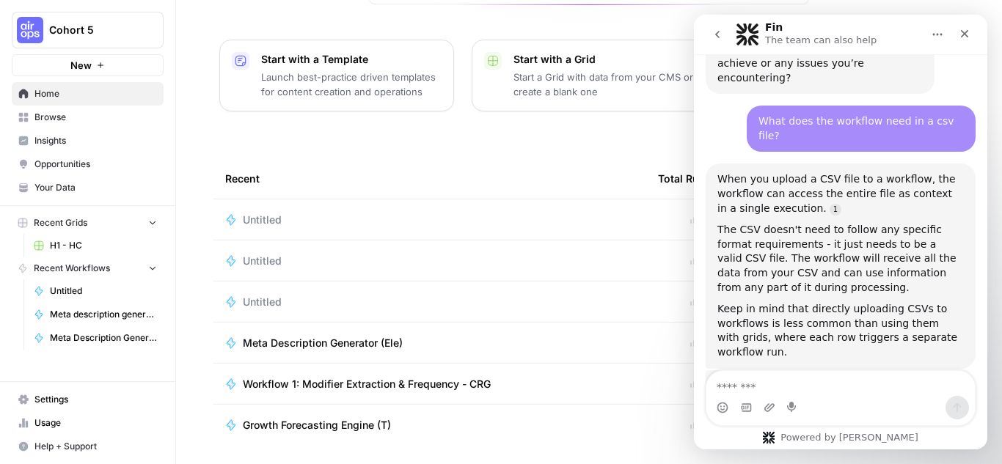
scroll to position [210, 0]
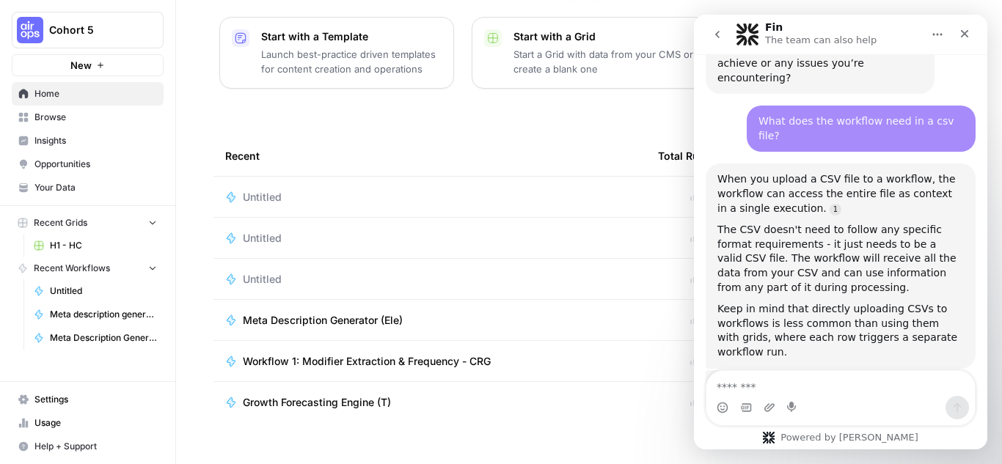
click at [332, 354] on span "Workflow 1: Modifier Extraction & Frequency - CRG" at bounding box center [367, 361] width 248 height 15
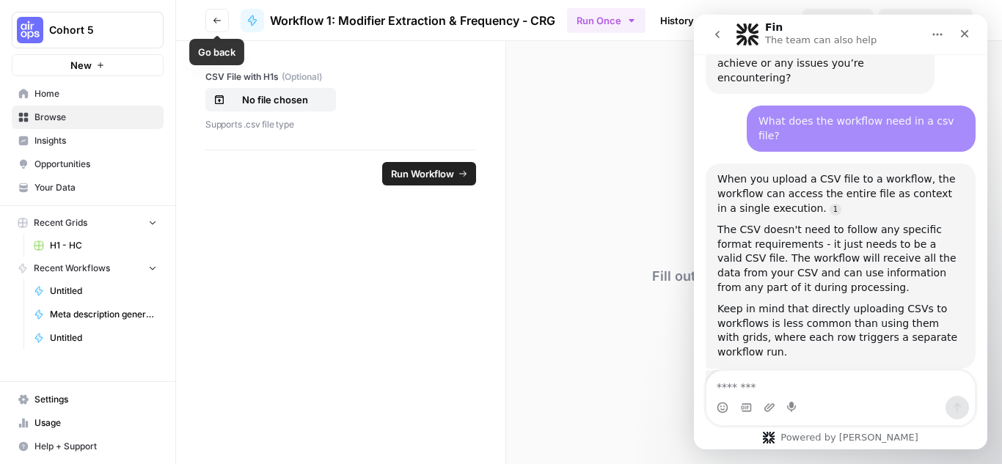
click at [210, 15] on button "Go back" at bounding box center [216, 20] width 23 height 23
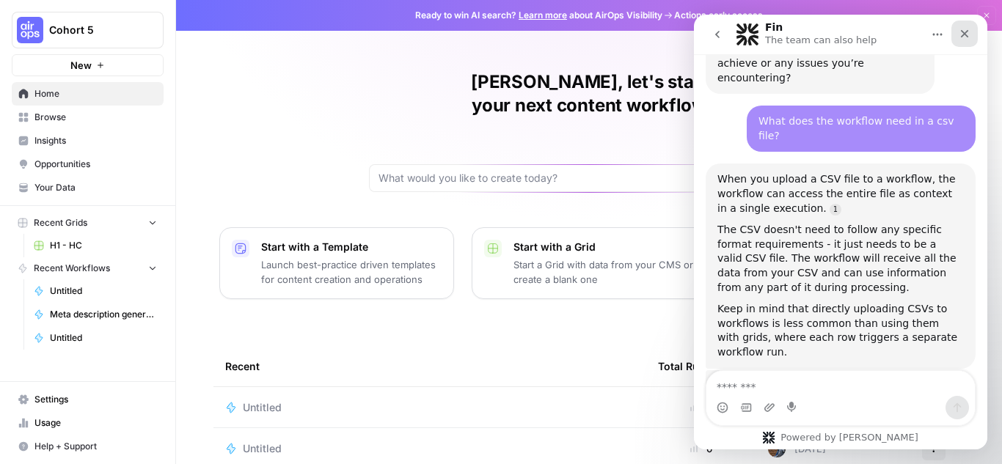
click at [968, 37] on icon "Close" at bounding box center [964, 34] width 12 height 12
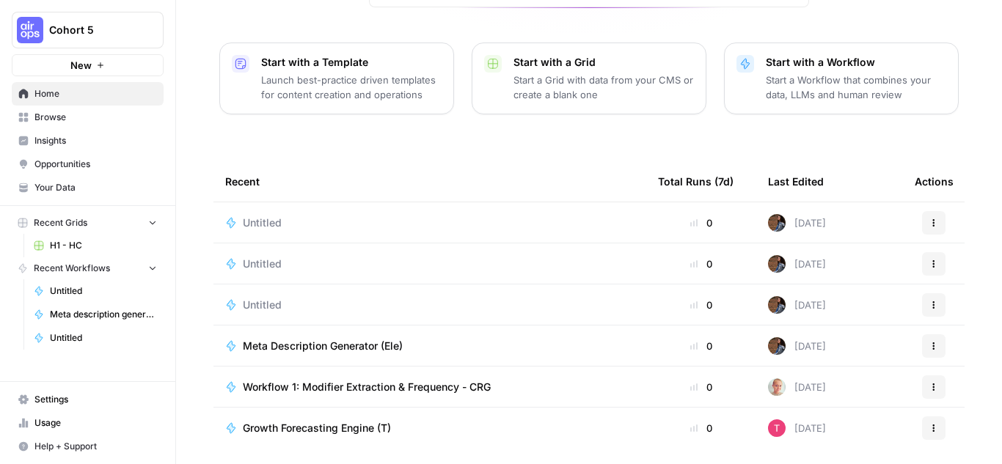
scroll to position [210, 0]
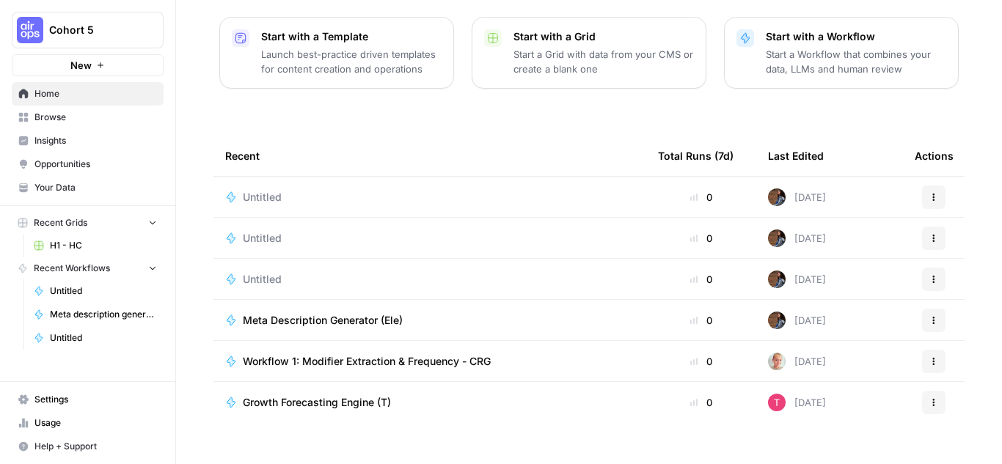
click at [459, 354] on span "Workflow 1: Modifier Extraction & Frequency - CRG" at bounding box center [367, 361] width 248 height 15
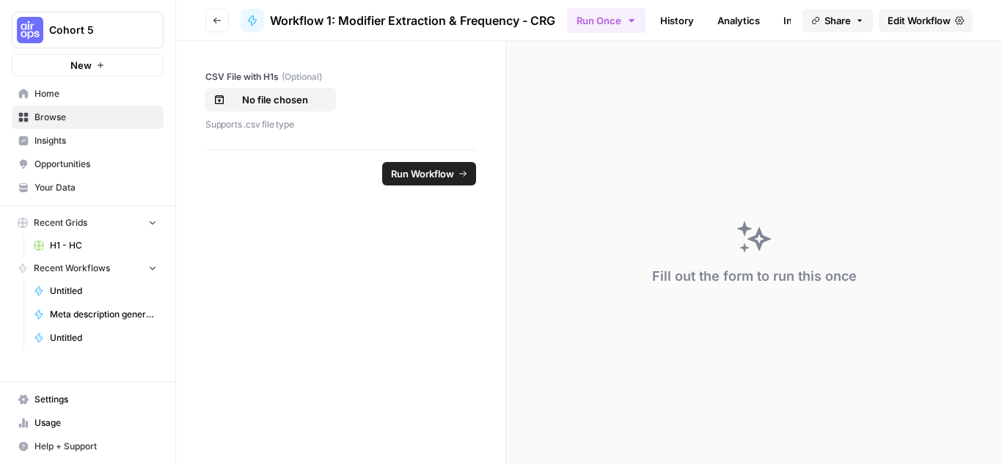
click at [693, 12] on link "History" at bounding box center [676, 20] width 51 height 23
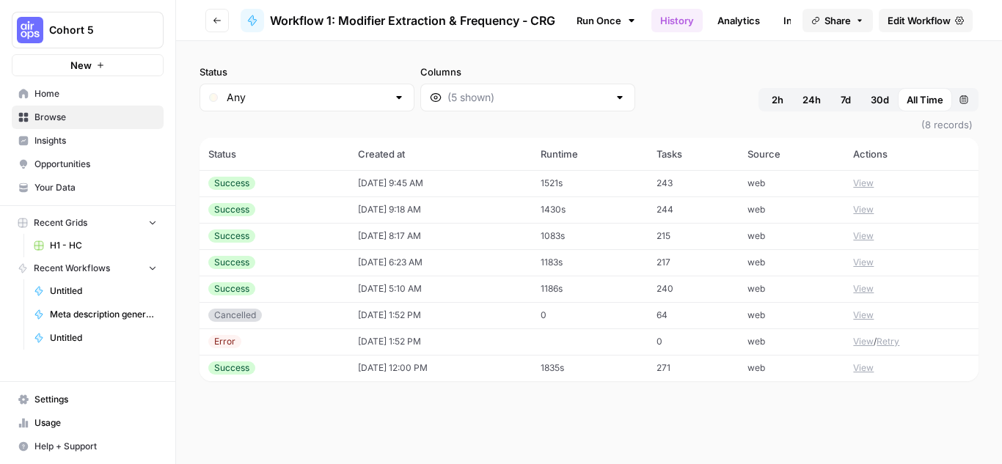
click at [218, 14] on button "Go back" at bounding box center [216, 20] width 23 height 23
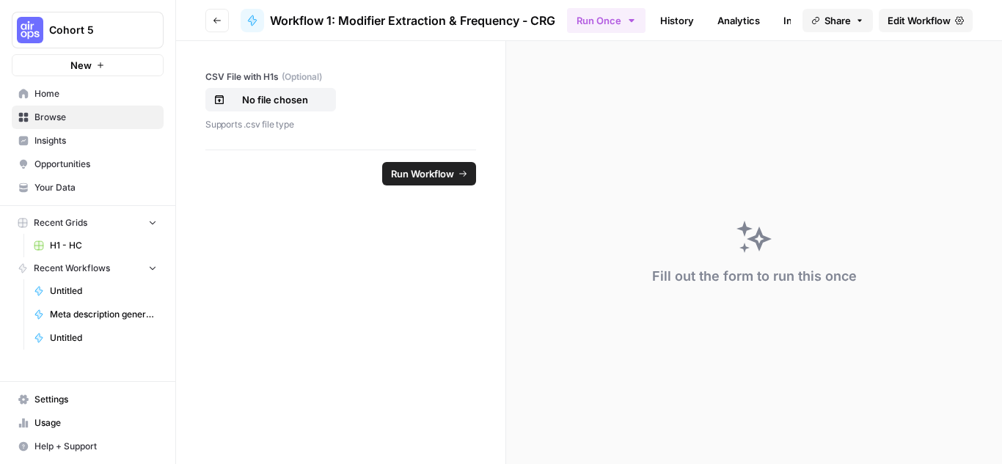
click at [216, 21] on icon "button" at bounding box center [217, 20] width 9 height 9
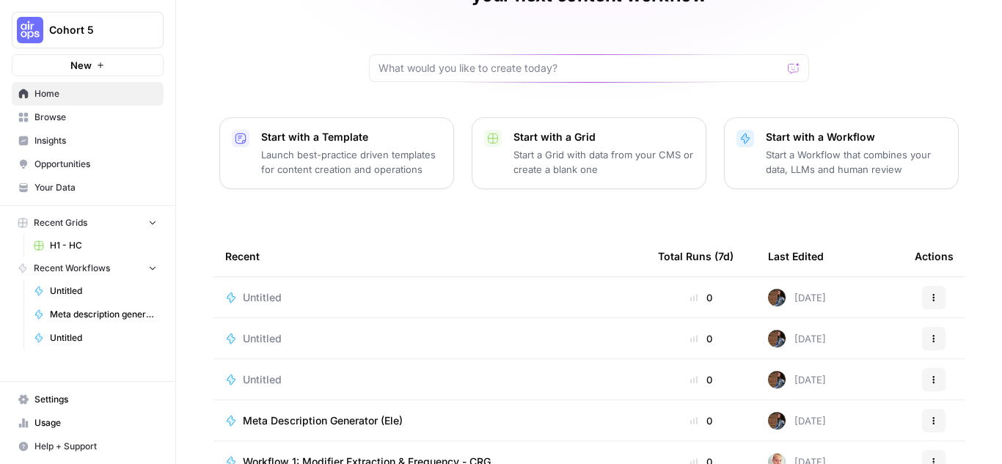
scroll to position [147, 0]
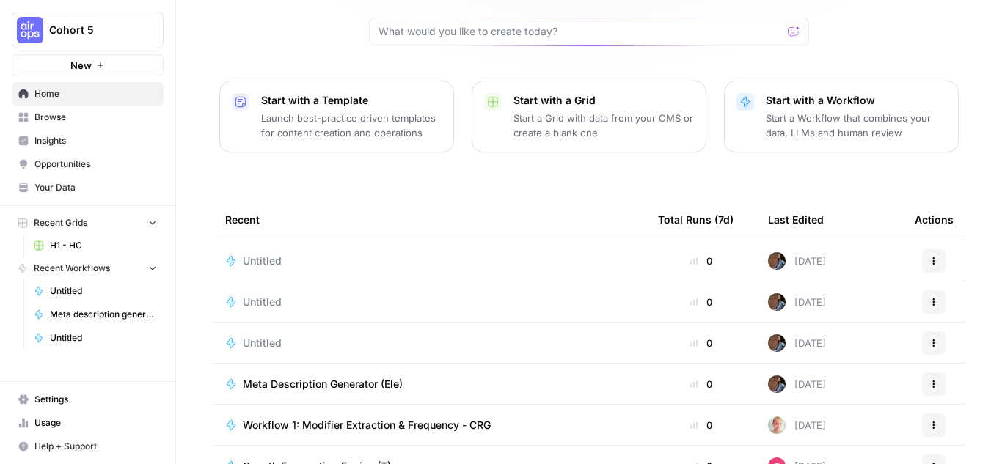
click at [312, 254] on div "Untitled" at bounding box center [429, 261] width 409 height 15
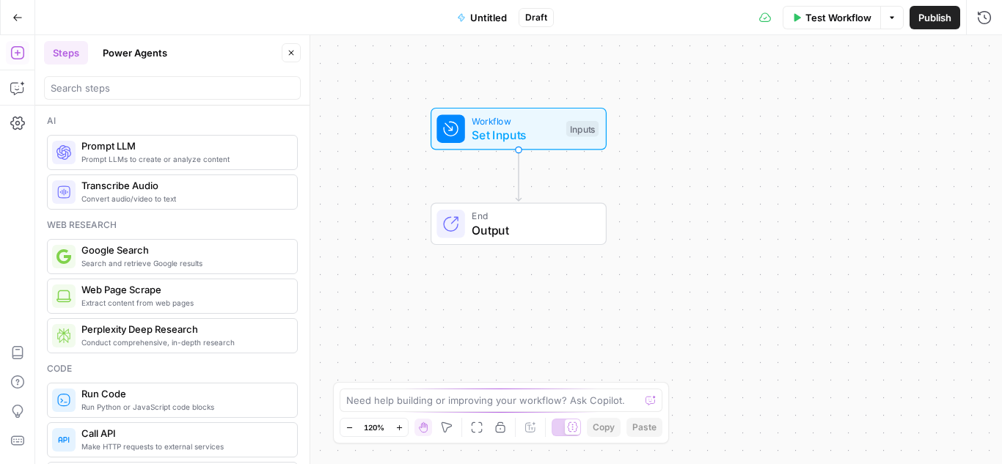
click at [497, 128] on span "Set Inputs" at bounding box center [514, 135] width 87 height 18
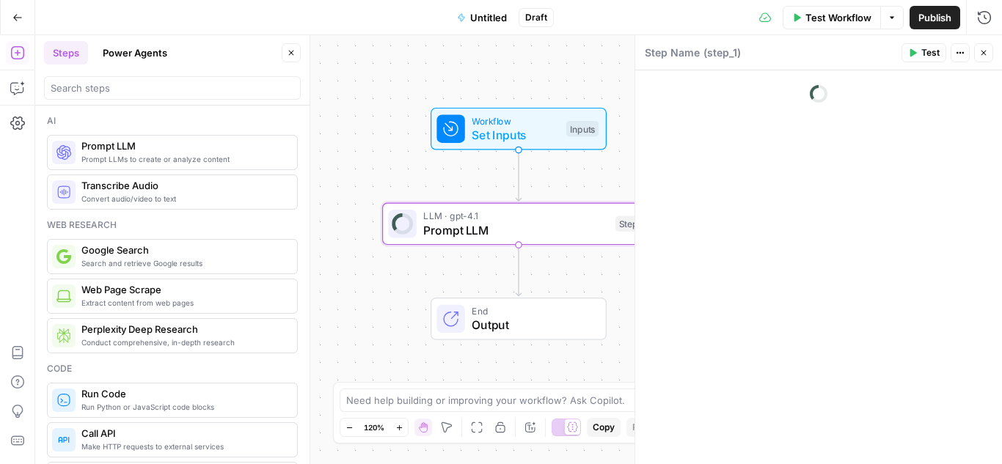
type textarea "Prompt LLM"
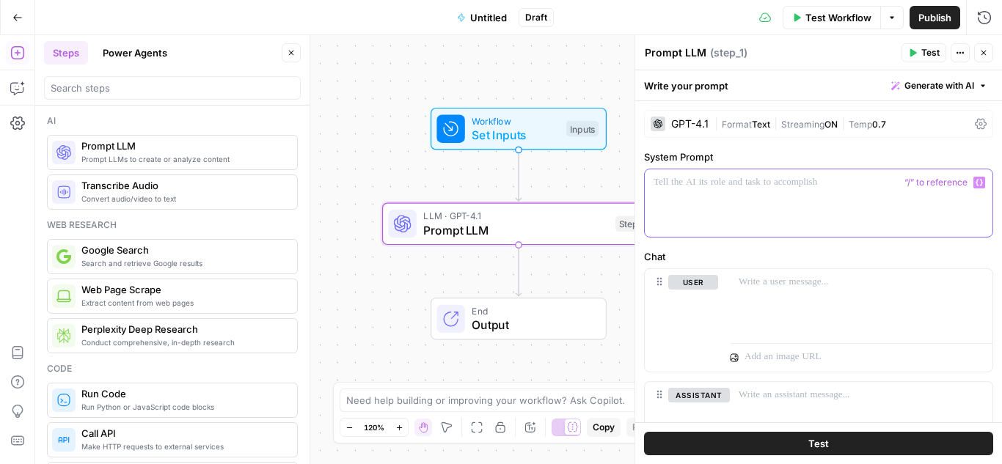
click at [713, 191] on div at bounding box center [818, 202] width 348 height 67
drag, startPoint x: 701, startPoint y: 178, endPoint x: 598, endPoint y: 180, distance: 102.7
click at [598, 180] on body "Cohort 5 New Home Browse Insights Opportunities Your Data Recent Grids H1 - HC …" at bounding box center [501, 232] width 1002 height 464
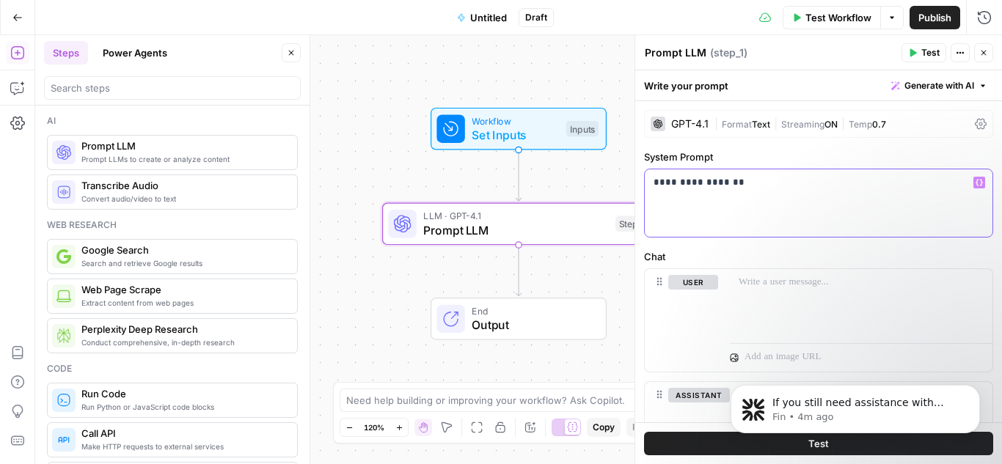
scroll to position [799, 0]
click at [776, 183] on p "**********" at bounding box center [812, 182] width 319 height 15
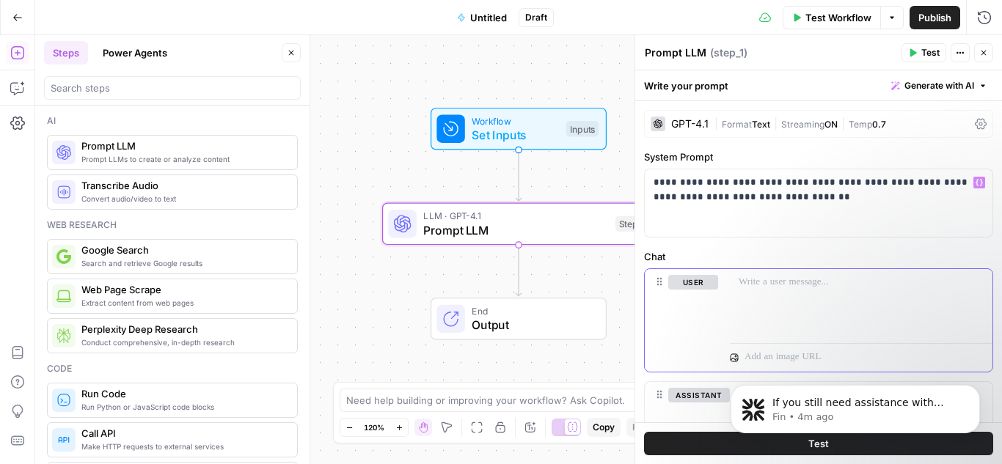
click at [825, 297] on div at bounding box center [861, 302] width 262 height 67
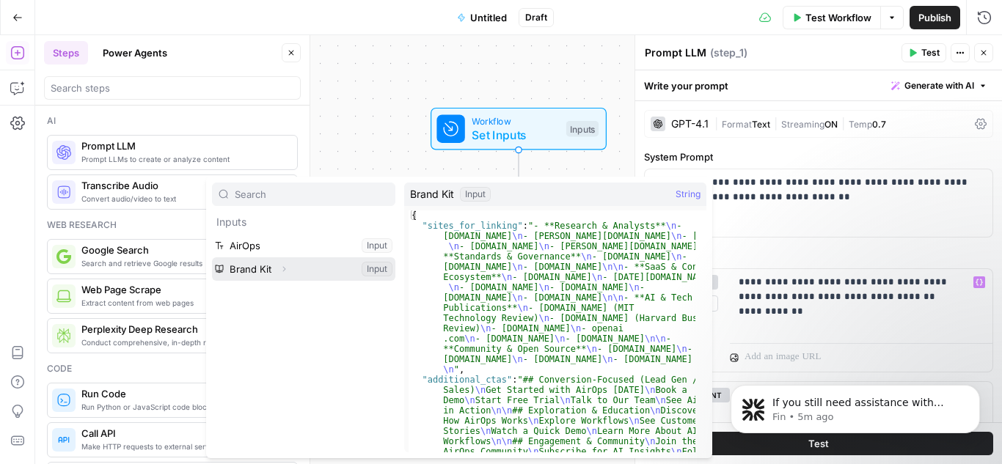
click at [263, 265] on button "Select variable Brand Kit" at bounding box center [303, 268] width 183 height 23
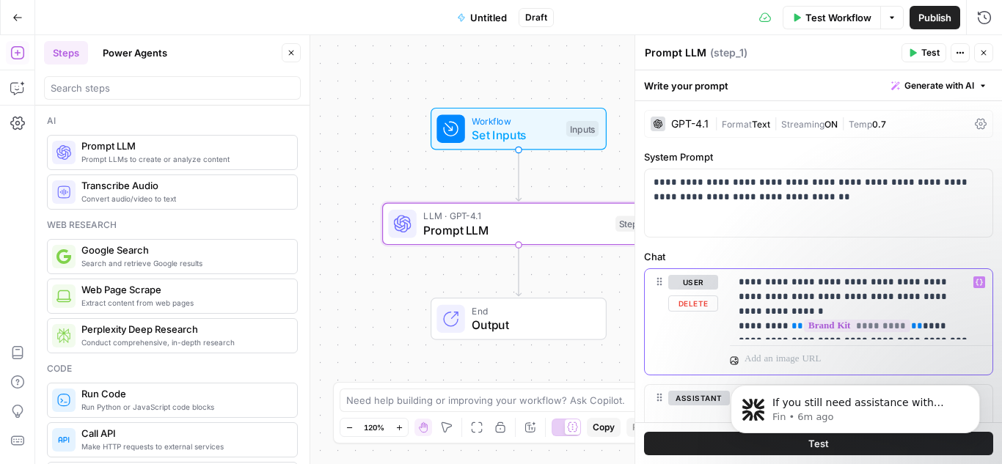
click at [935, 328] on p "**********" at bounding box center [855, 304] width 234 height 59
click at [948, 297] on p "**********" at bounding box center [855, 311] width 234 height 73
click at [945, 327] on p "**********" at bounding box center [855, 311] width 234 height 73
click at [894, 336] on p "**********" at bounding box center [855, 311] width 234 height 73
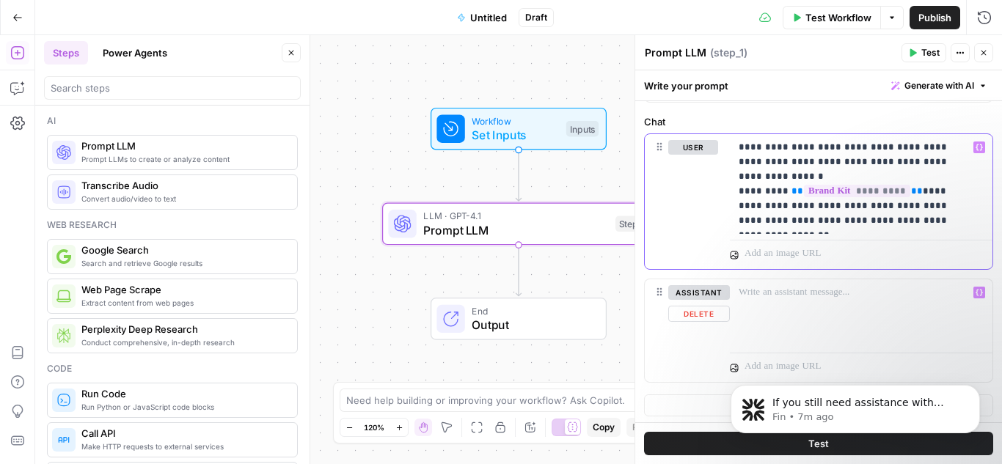
scroll to position [138, 0]
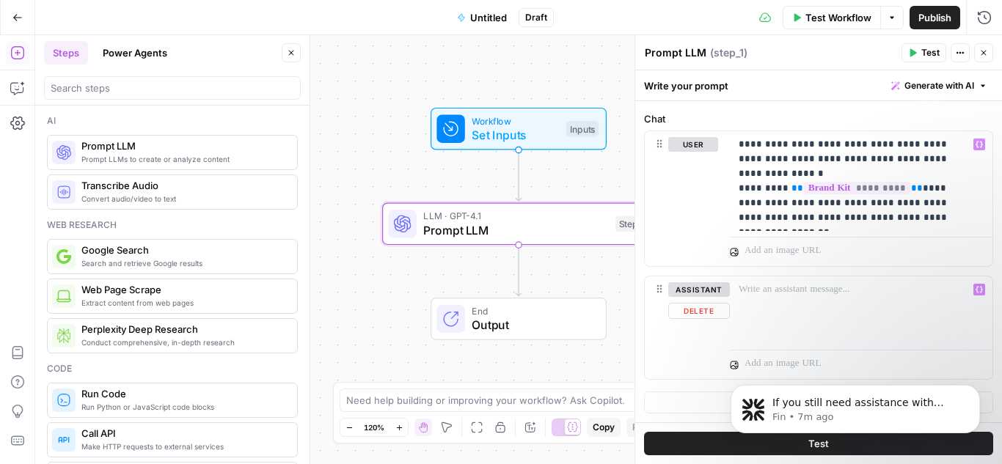
click at [824, 388] on body "If you still need assistance with preparing your CSV file for the workflow, I’m…" at bounding box center [855, 374] width 282 height 153
click at [974, 389] on icon "Dismiss notification" at bounding box center [975, 389] width 8 height 8
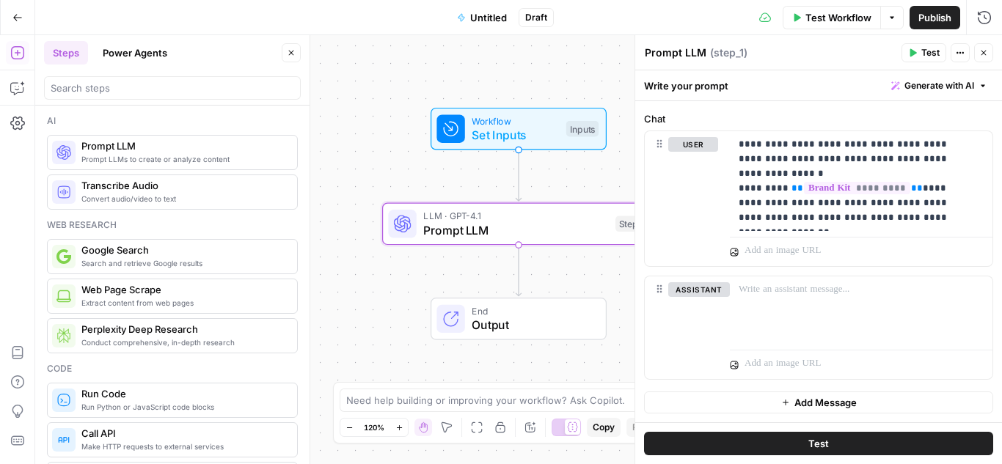
click at [809, 444] on span "Test" at bounding box center [818, 443] width 21 height 15
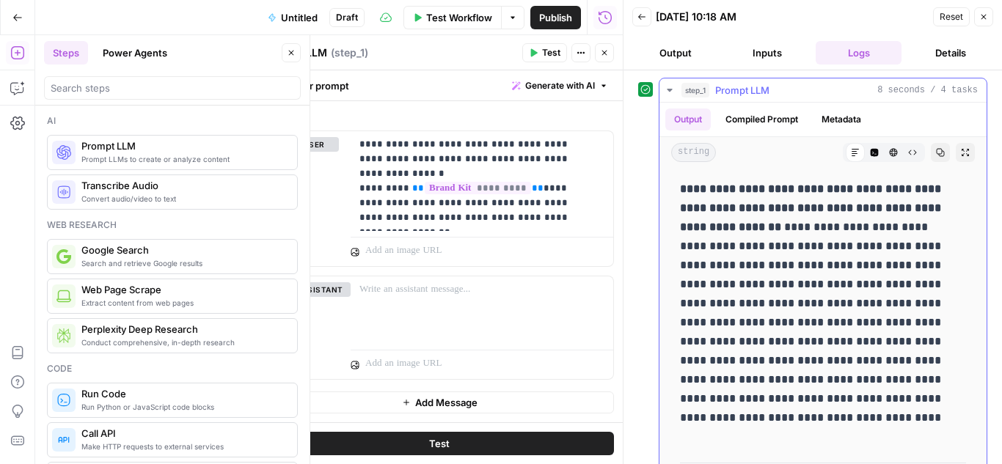
drag, startPoint x: 681, startPoint y: 191, endPoint x: 898, endPoint y: 302, distance: 244.0
click at [898, 302] on p "**********" at bounding box center [812, 304] width 264 height 248
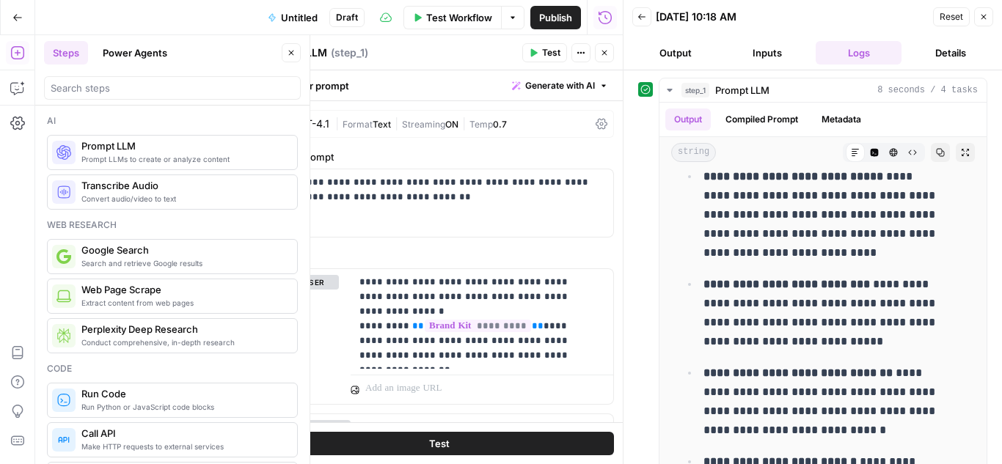
scroll to position [548, 0]
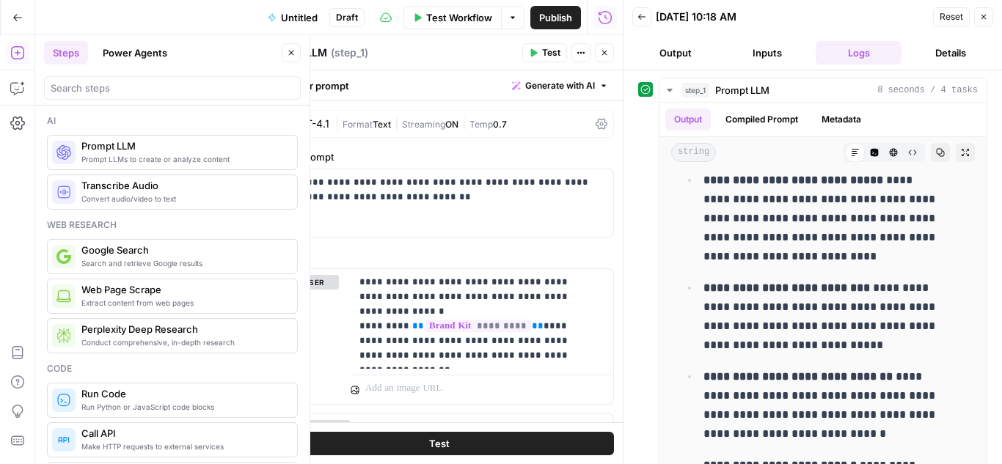
click at [647, 15] on button "Back" at bounding box center [641, 16] width 19 height 19
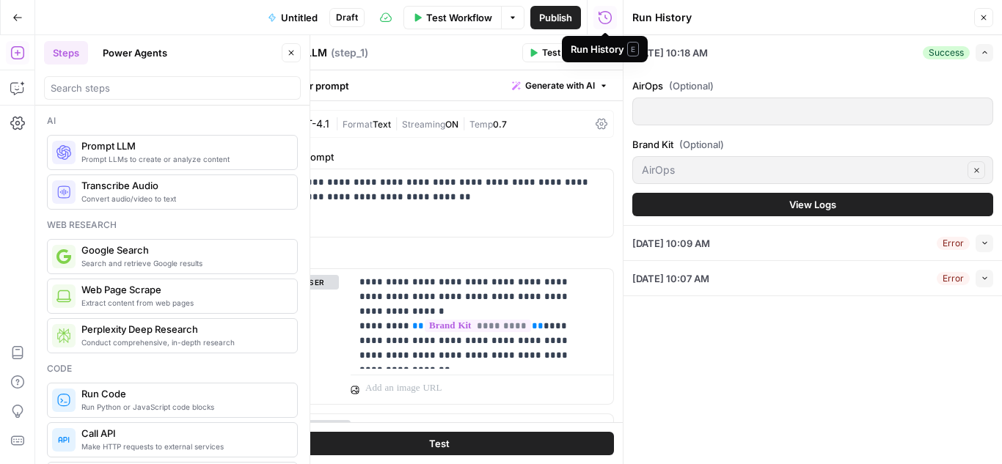
drag, startPoint x: 990, startPoint y: 16, endPoint x: 977, endPoint y: 1, distance: 19.2
click at [990, 15] on button "Close" at bounding box center [983, 17] width 19 height 19
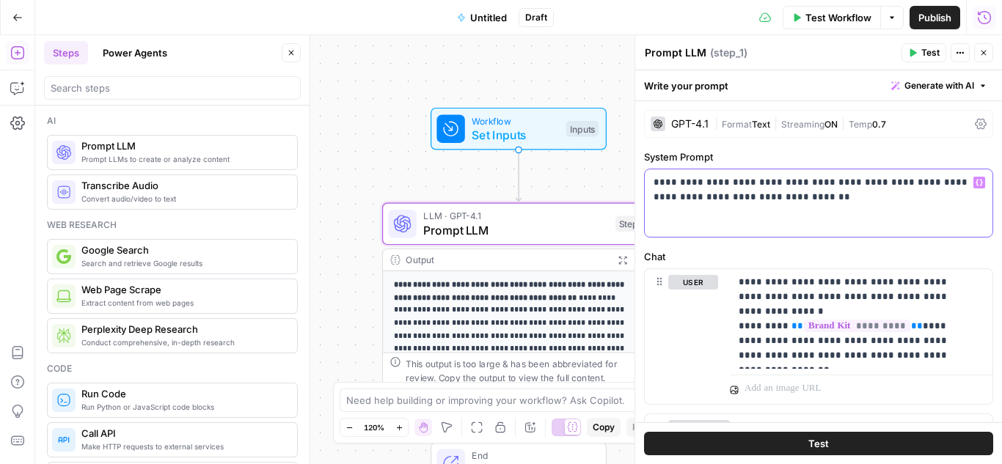
click at [760, 195] on p "**********" at bounding box center [812, 189] width 319 height 29
click at [523, 140] on span "Set Inputs" at bounding box center [514, 135] width 87 height 18
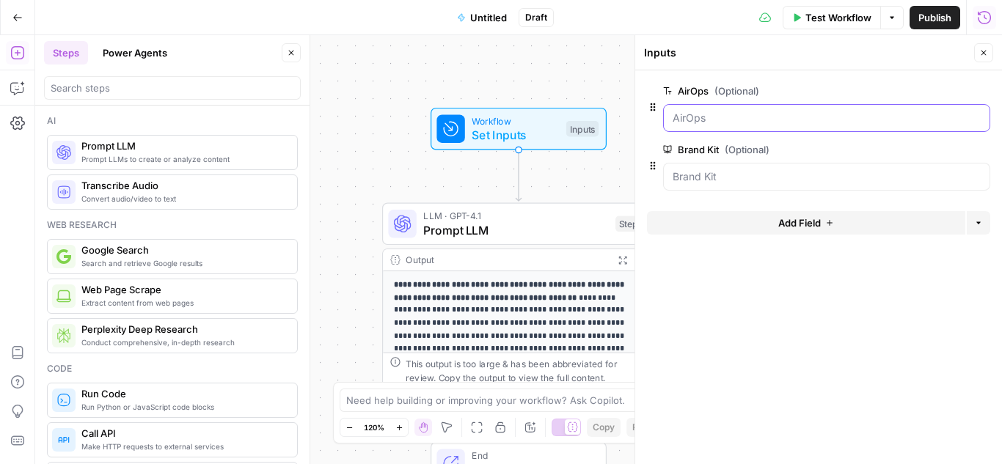
drag, startPoint x: 732, startPoint y: 120, endPoint x: 600, endPoint y: 121, distance: 132.7
click at [600, 121] on body "**********" at bounding box center [501, 232] width 1002 height 464
drag, startPoint x: 709, startPoint y: 115, endPoint x: 672, endPoint y: 118, distance: 36.8
click at [672, 118] on input "AirOps (Optional)" at bounding box center [826, 118] width 308 height 15
click at [980, 90] on icon "button" at bounding box center [981, 91] width 8 height 8
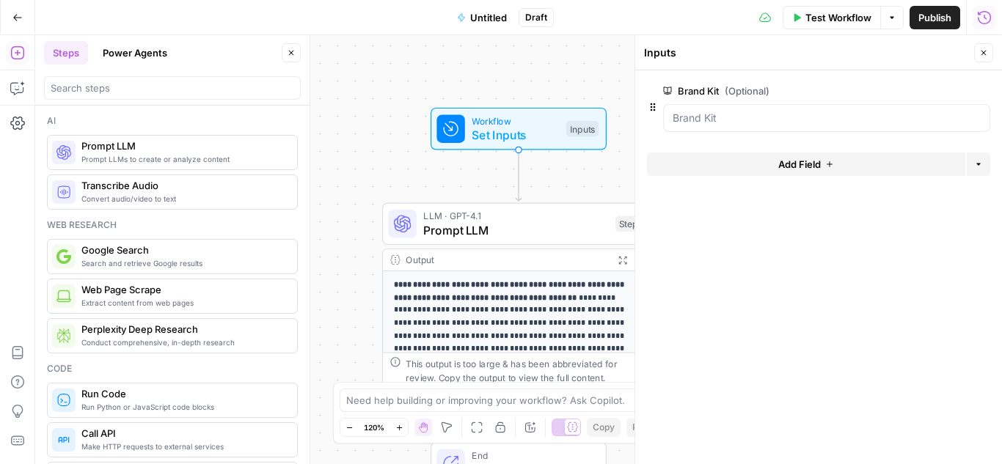
click at [984, 90] on icon "button" at bounding box center [981, 91] width 8 height 8
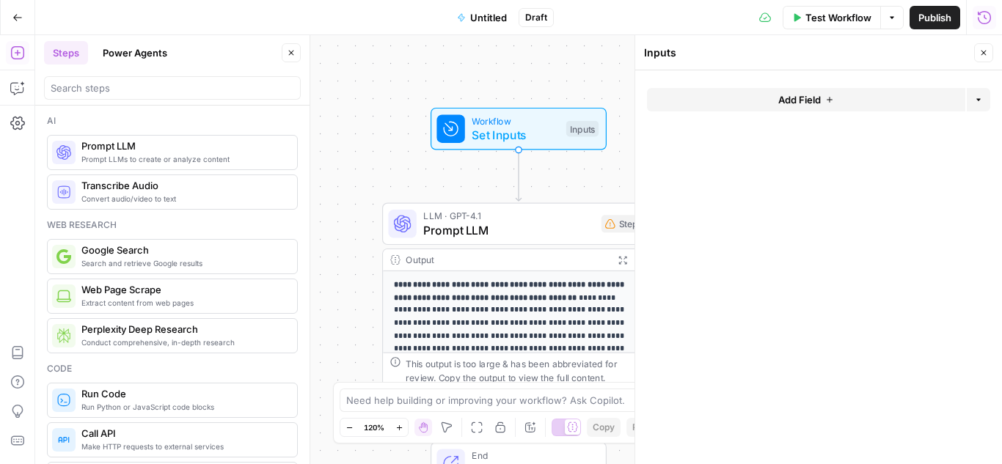
click at [823, 98] on button "Add Field" at bounding box center [806, 99] width 318 height 23
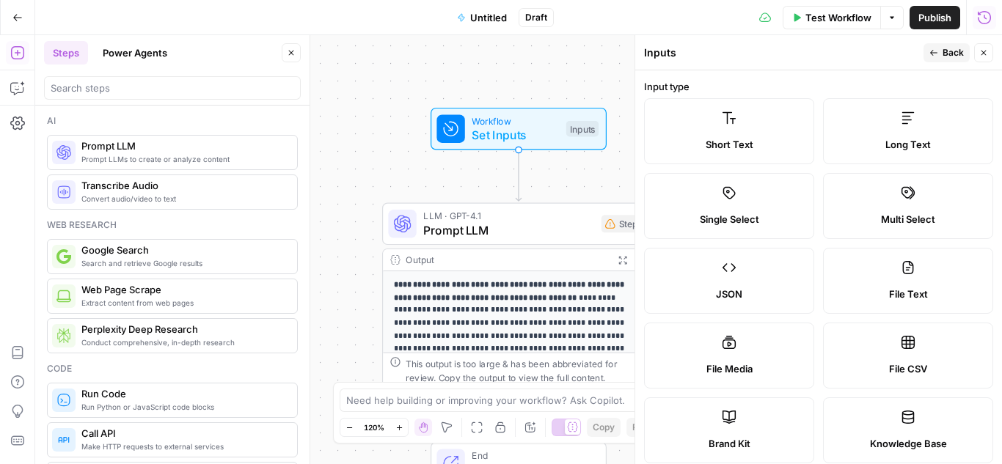
click at [721, 123] on icon at bounding box center [728, 118] width 15 height 15
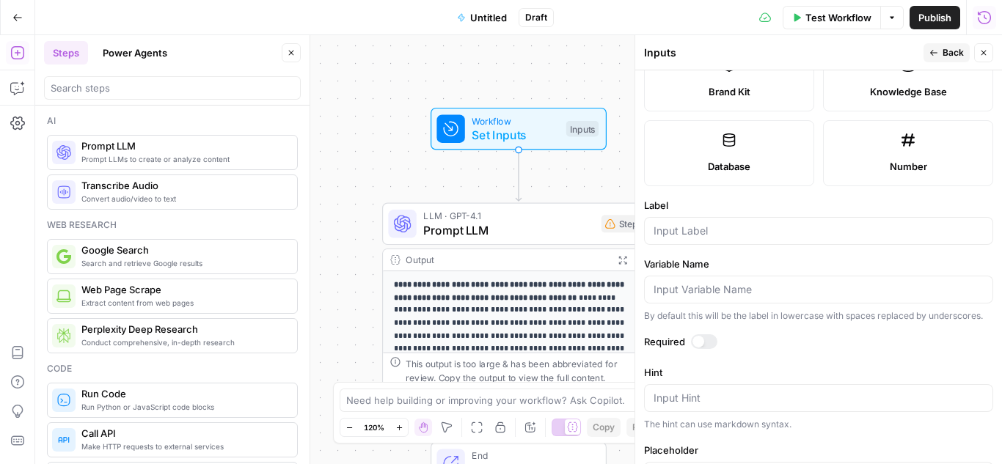
scroll to position [351, 0]
click at [705, 234] on input "Label" at bounding box center [818, 231] width 330 height 15
type input "T"
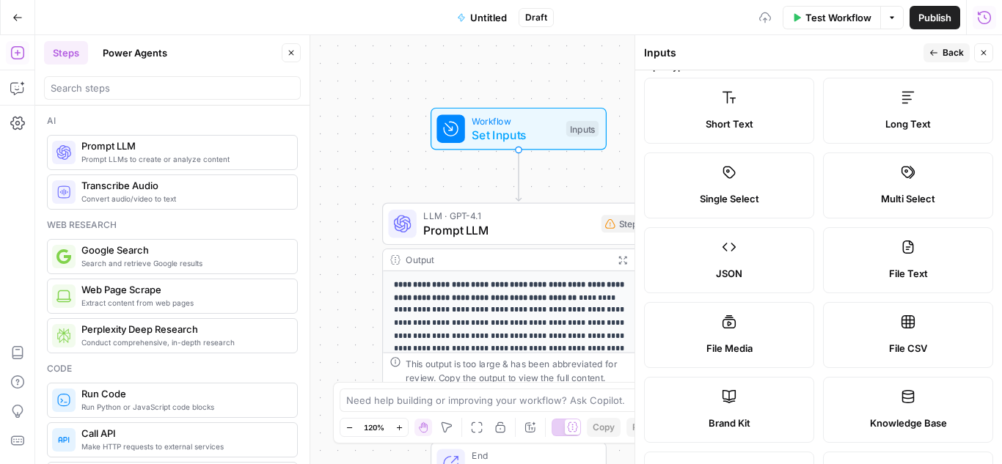
scroll to position [0, 0]
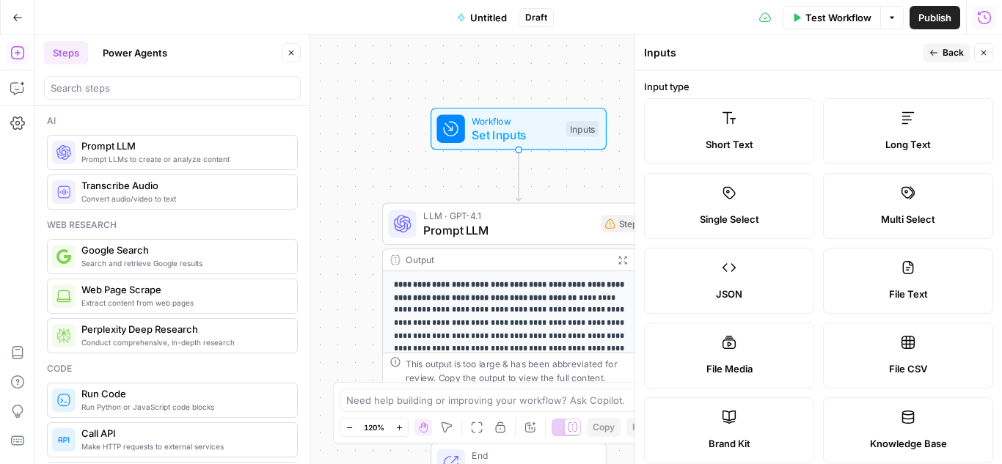
type input "Educational Resources"
click at [933, 46] on button "Back" at bounding box center [946, 52] width 46 height 19
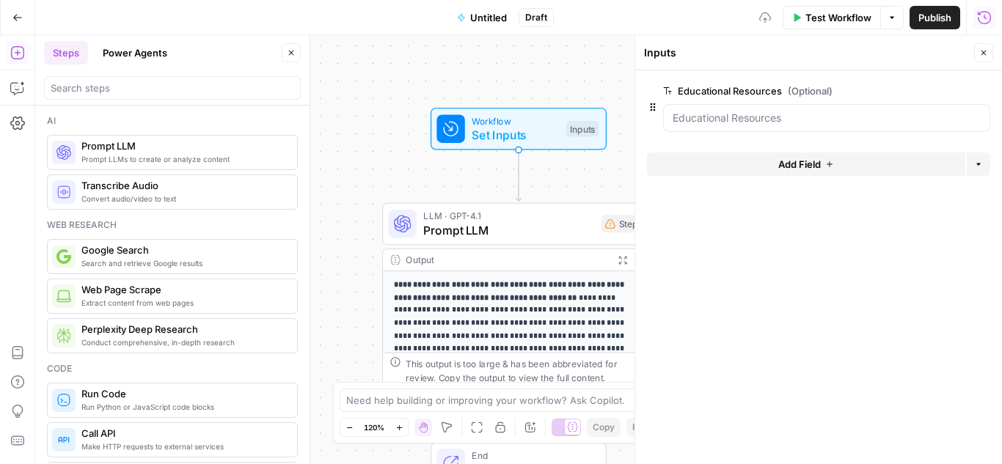
click at [787, 108] on div at bounding box center [826, 118] width 327 height 28
click at [810, 16] on span "Test Workflow" at bounding box center [838, 17] width 66 height 15
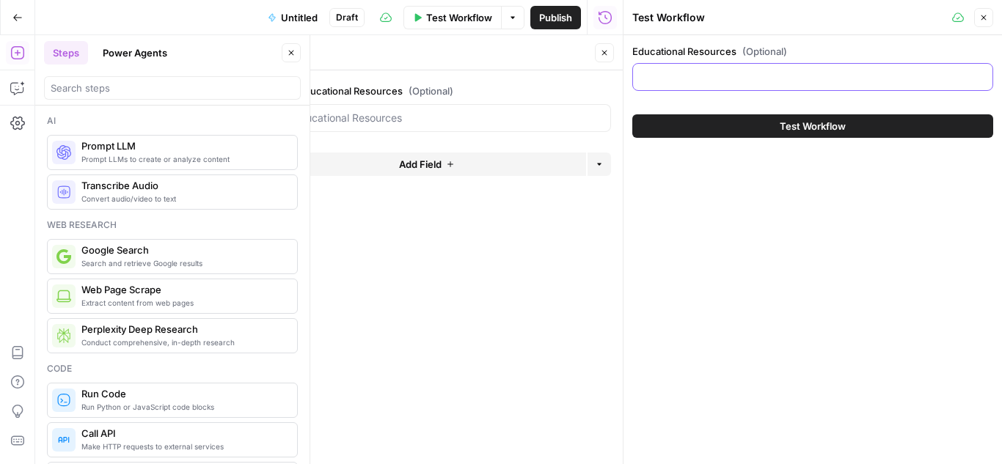
click at [706, 76] on input "Educational Resources (Optional)" at bounding box center [813, 77] width 342 height 15
paste input "[URL][DOMAIN_NAME]"
type input "[URL][DOMAIN_NAME]"
click at [807, 124] on span "Test Workflow" at bounding box center [812, 126] width 66 height 15
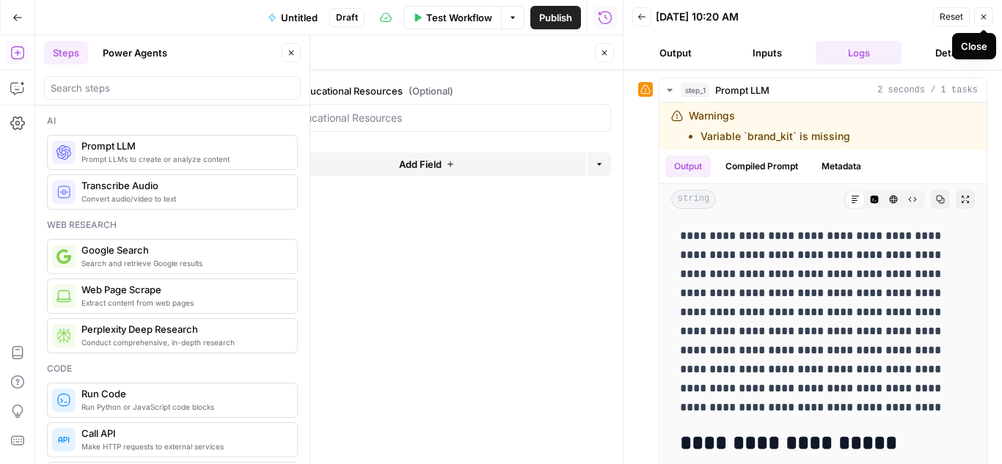
click at [988, 16] on button "Close" at bounding box center [983, 16] width 19 height 19
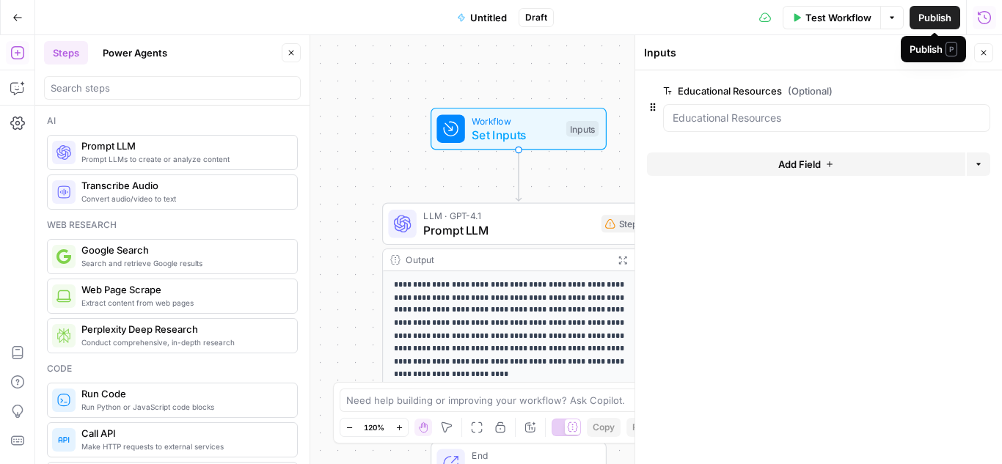
click at [986, 51] on icon "button" at bounding box center [983, 52] width 9 height 9
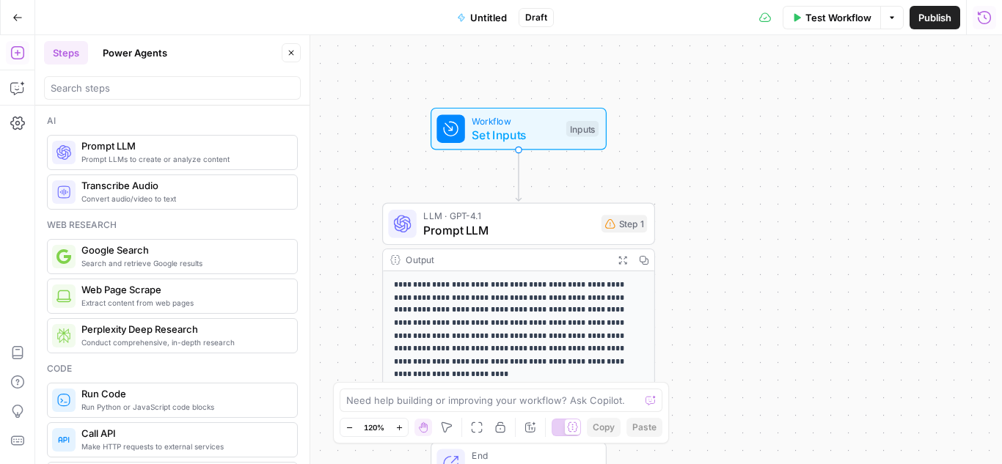
click at [512, 222] on span "Prompt LLM" at bounding box center [508, 230] width 171 height 18
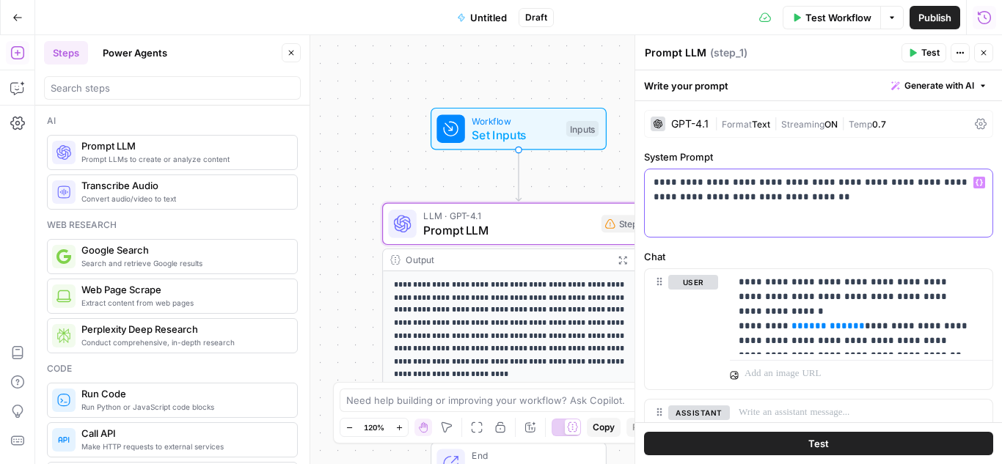
drag, startPoint x: 822, startPoint y: 196, endPoint x: 721, endPoint y: 180, distance: 101.6
click at [721, 180] on p "**********" at bounding box center [812, 189] width 319 height 29
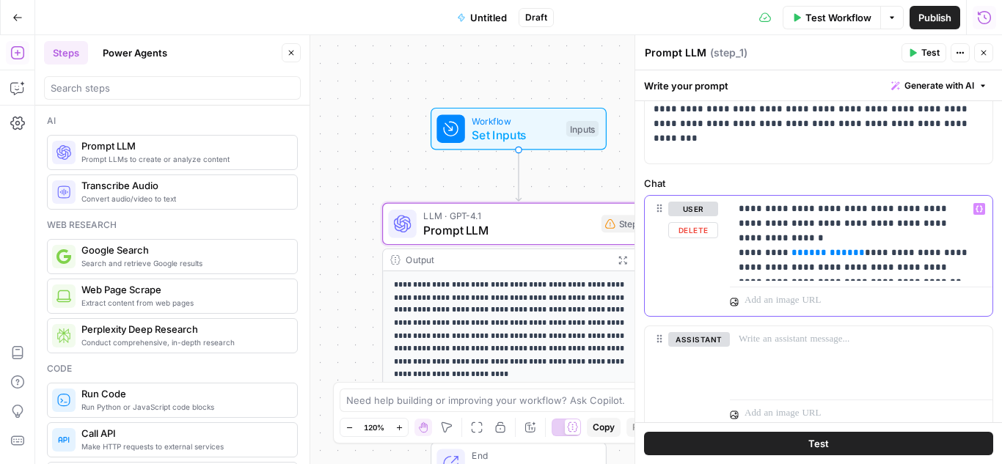
drag, startPoint x: 874, startPoint y: 270, endPoint x: 697, endPoint y: 192, distance: 193.7
click at [697, 192] on div "**********" at bounding box center [818, 303] width 349 height 254
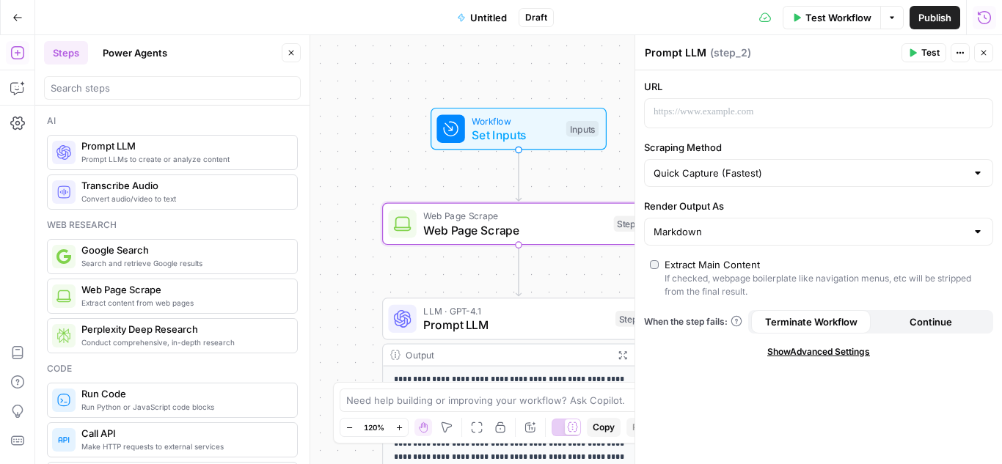
type textarea "Web Page Scrape"
click at [744, 113] on p at bounding box center [806, 112] width 306 height 15
click at [916, 323] on span "Continue" at bounding box center [930, 322] width 43 height 15
click at [920, 50] on button "Test" at bounding box center [923, 52] width 45 height 19
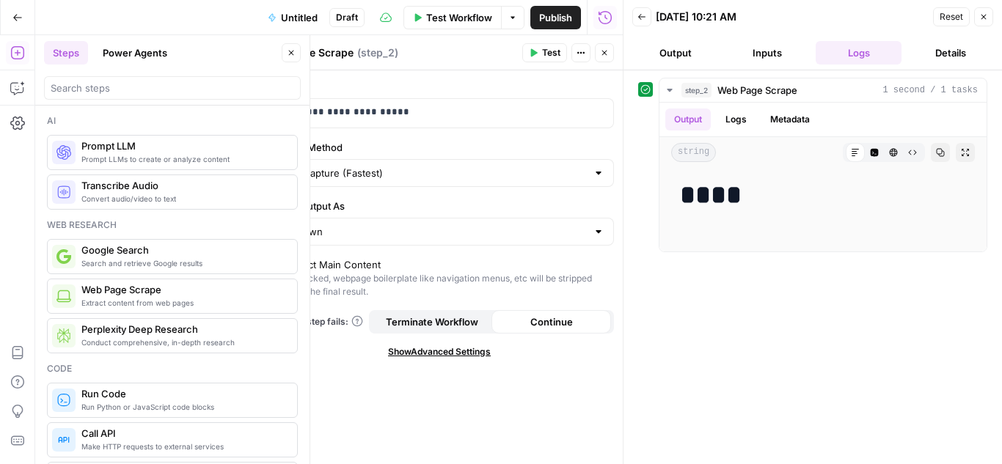
click at [639, 13] on icon "button" at bounding box center [641, 16] width 9 height 9
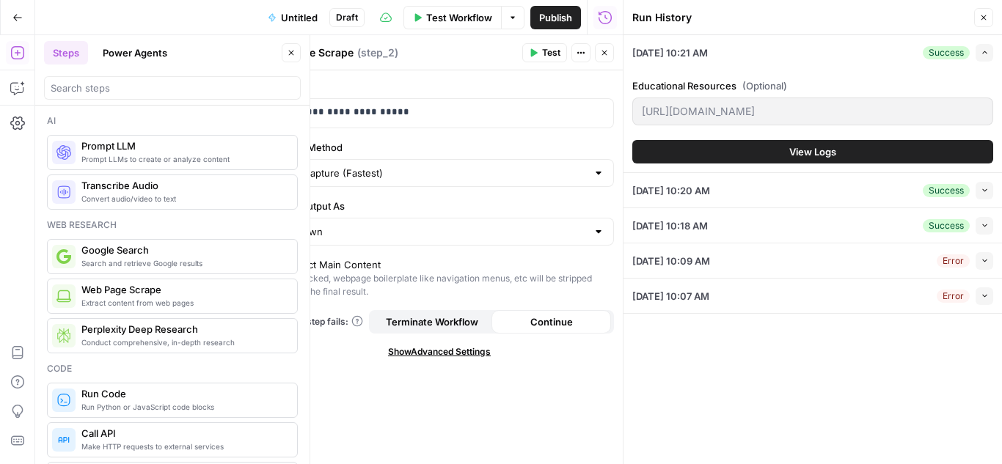
click at [980, 11] on button "Close" at bounding box center [983, 17] width 19 height 19
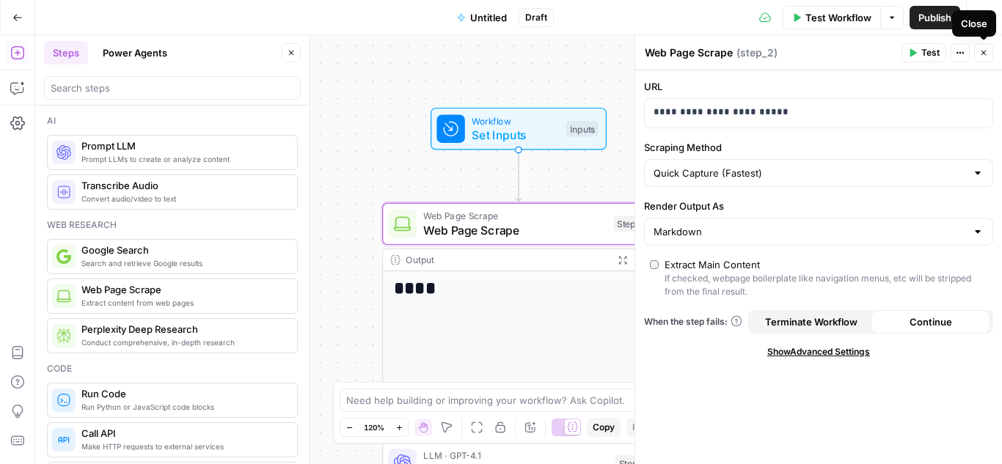
click at [986, 51] on icon "button" at bounding box center [983, 52] width 9 height 9
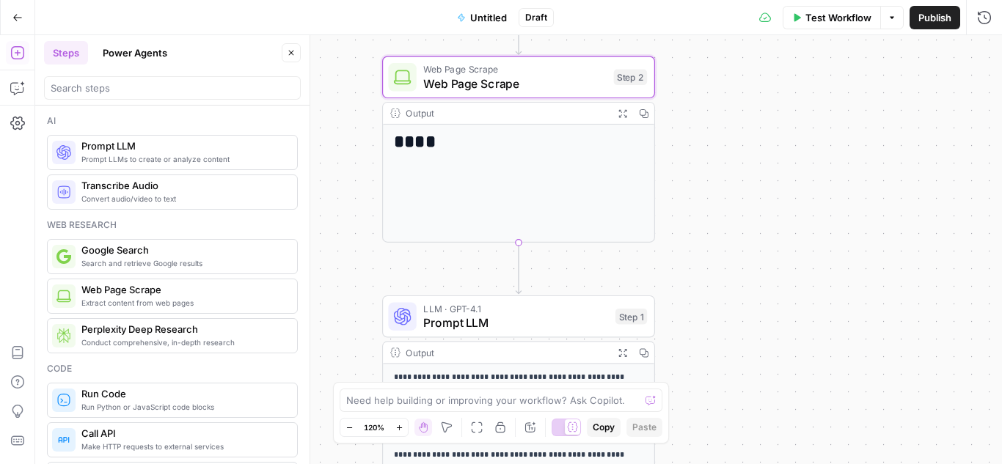
click at [556, 116] on div "Output" at bounding box center [505, 113] width 201 height 14
click at [557, 315] on span "Prompt LLM" at bounding box center [515, 323] width 185 height 18
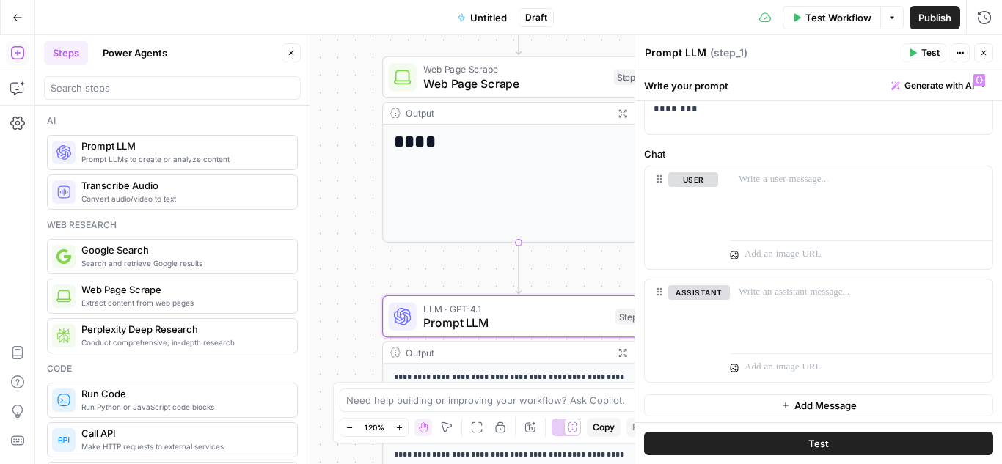
scroll to position [106, 0]
click at [754, 197] on div at bounding box center [861, 196] width 262 height 67
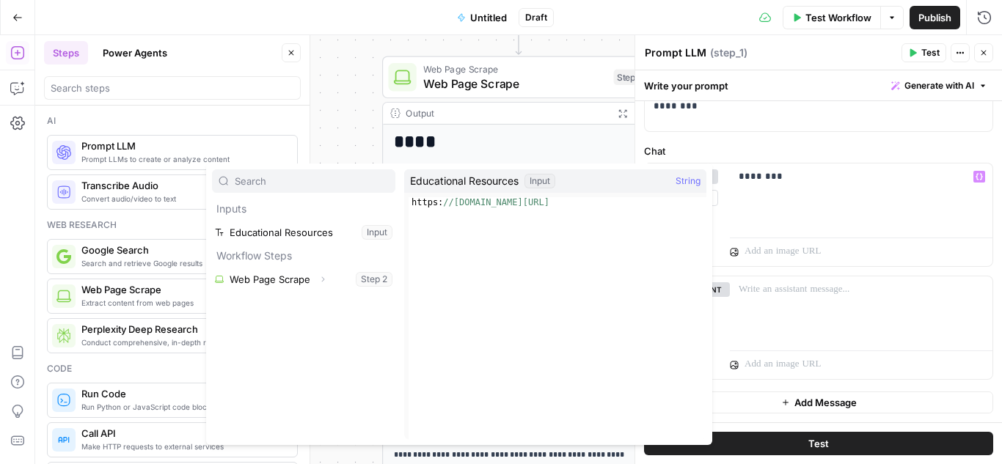
click at [455, 183] on span "Educational Resources" at bounding box center [464, 181] width 109 height 15
click at [545, 177] on div "Input" at bounding box center [539, 181] width 31 height 15
click at [482, 206] on div "https: //[DOMAIN_NAME][URL]" at bounding box center [557, 328] width 298 height 262
type textarea "**********"
click at [298, 229] on button "Select variable Educational Resources" at bounding box center [303, 232] width 183 height 23
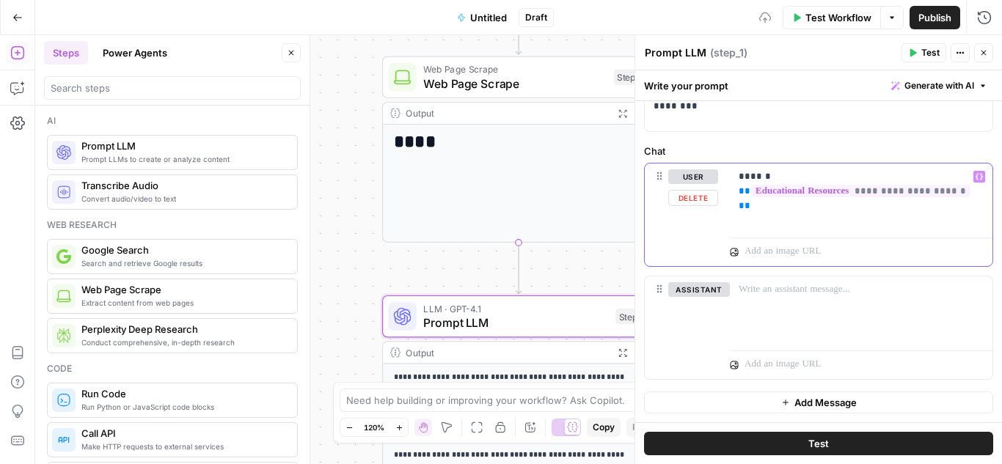
click at [793, 176] on p "**********" at bounding box center [855, 183] width 234 height 29
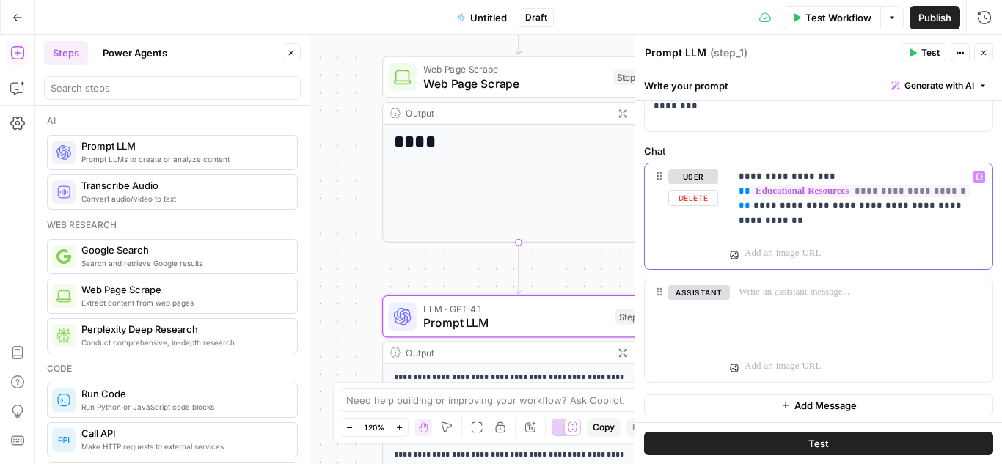
click at [801, 176] on p "**********" at bounding box center [855, 198] width 234 height 59
click at [813, 216] on p "**********" at bounding box center [855, 198] width 234 height 59
click at [782, 445] on button "Test" at bounding box center [818, 443] width 349 height 23
